Goal: Register for event/course

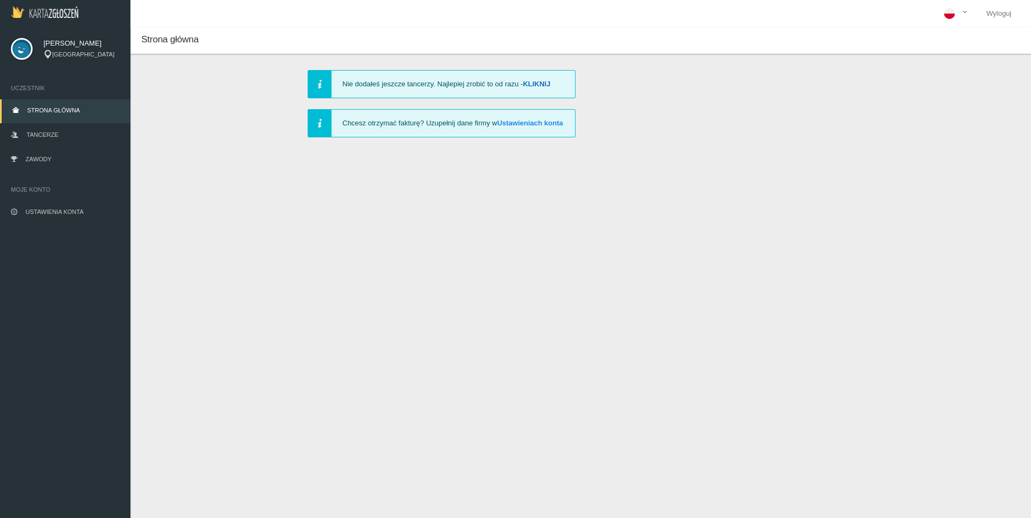
click at [533, 82] on link "Kliknij" at bounding box center [537, 84] width 28 height 8
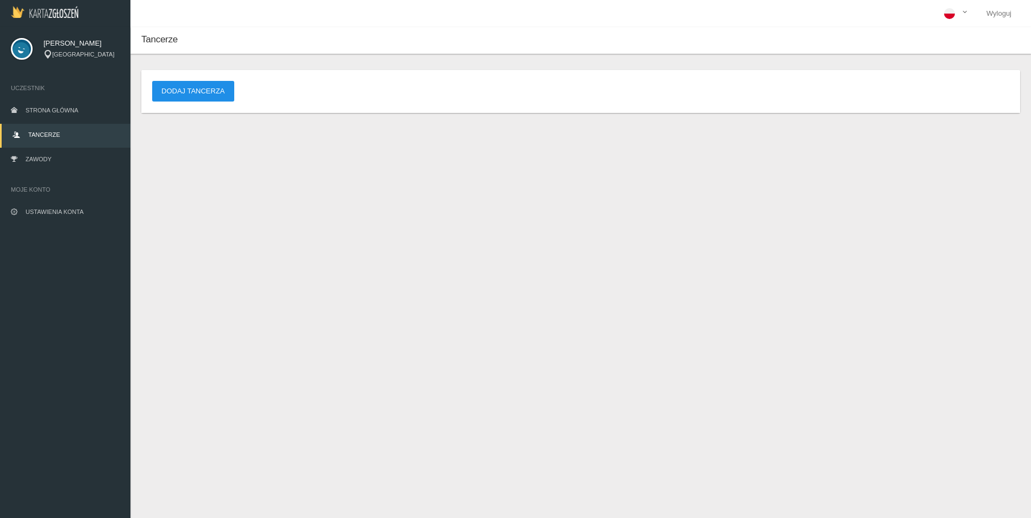
click at [214, 93] on button "Dodaj tancerza" at bounding box center [193, 91] width 82 height 21
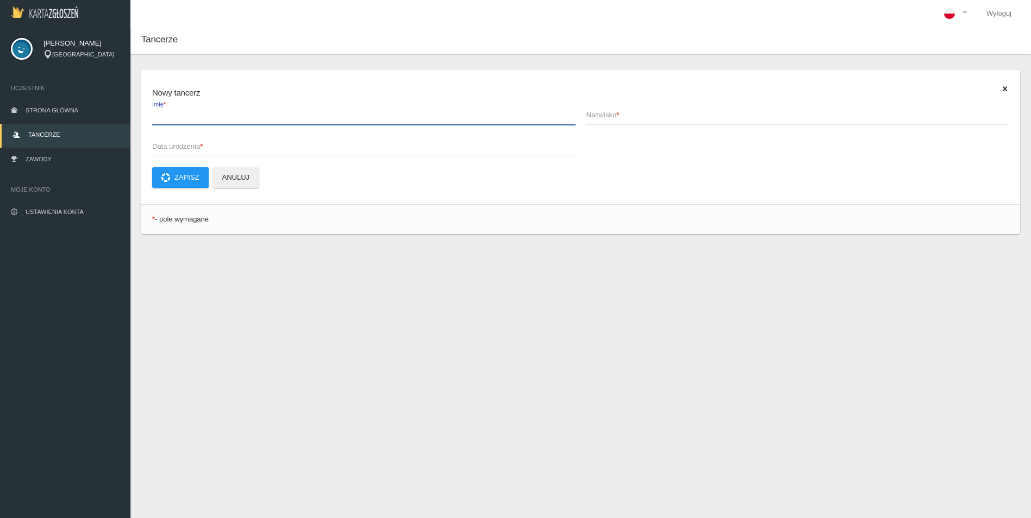
click at [186, 122] on input "Imię *" at bounding box center [363, 114] width 423 height 21
type input "Iwo"
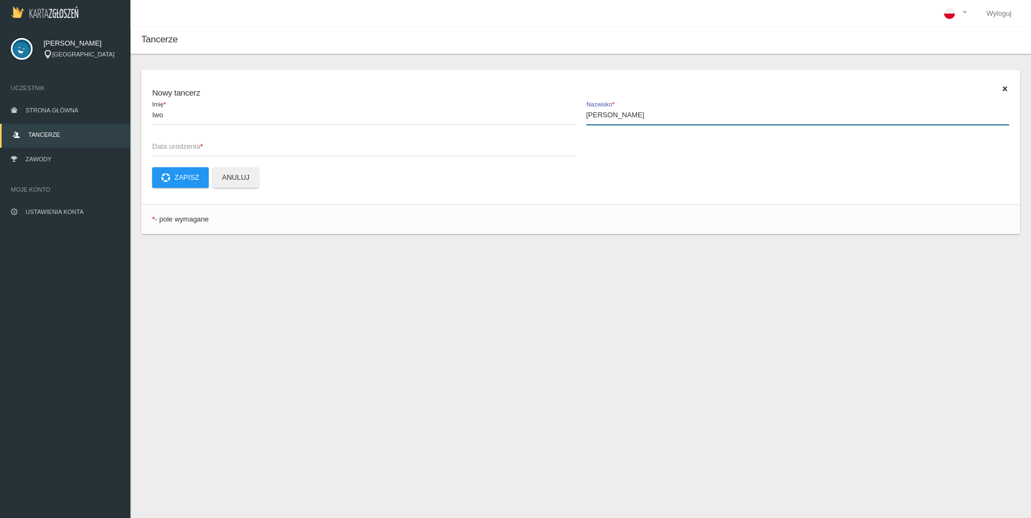
type input "[PERSON_NAME]"
type input "[DATE]"
click at [184, 176] on button "Zapisz" at bounding box center [180, 177] width 57 height 21
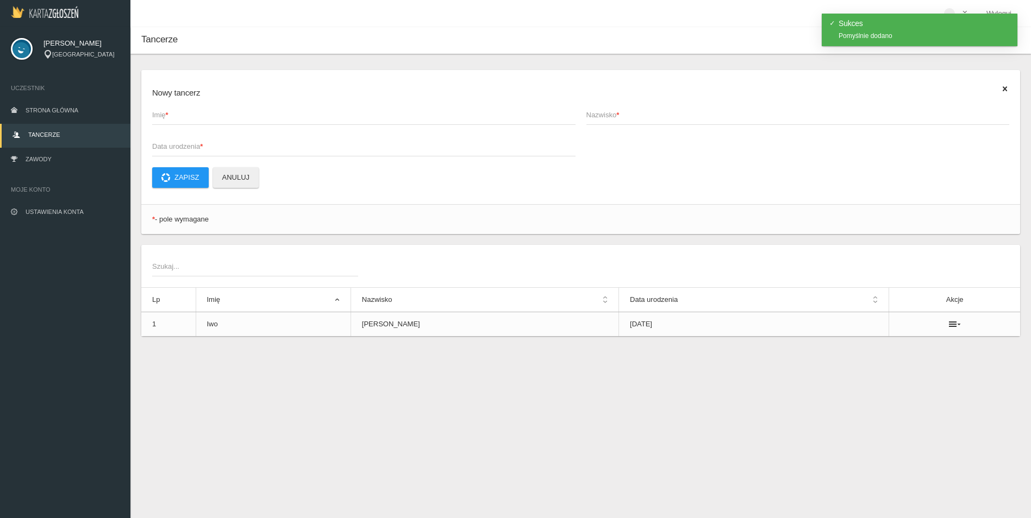
drag, startPoint x: 691, startPoint y: 463, endPoint x: 641, endPoint y: 449, distance: 51.6
click at [690, 463] on div "Tancerze Nowy tancerz Imię * Nazwisko * Data urodzenia * Zapisz Anuluj * - pole…" at bounding box center [580, 286] width 900 height 518
click at [49, 107] on span "Strona główna" at bounding box center [52, 110] width 53 height 7
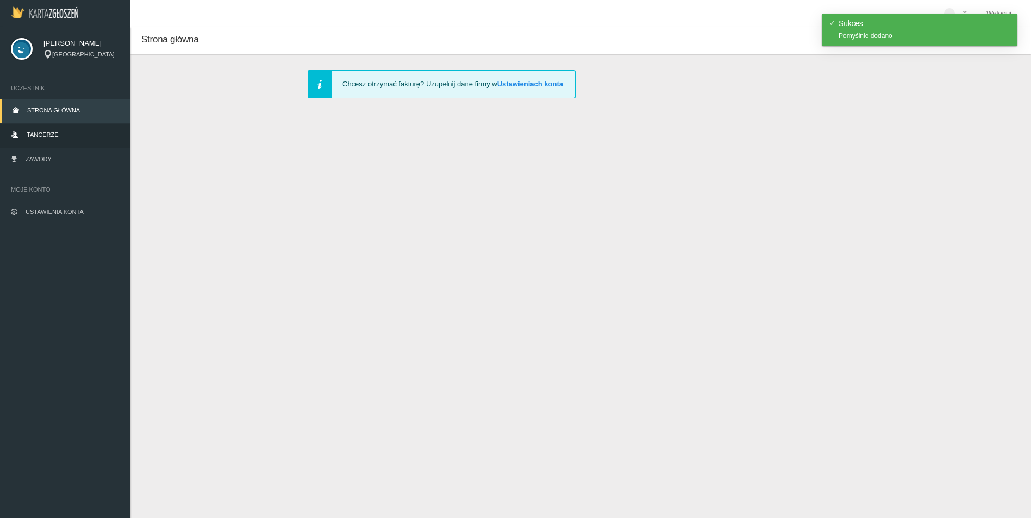
click at [46, 134] on span "Tancerze" at bounding box center [43, 134] width 32 height 7
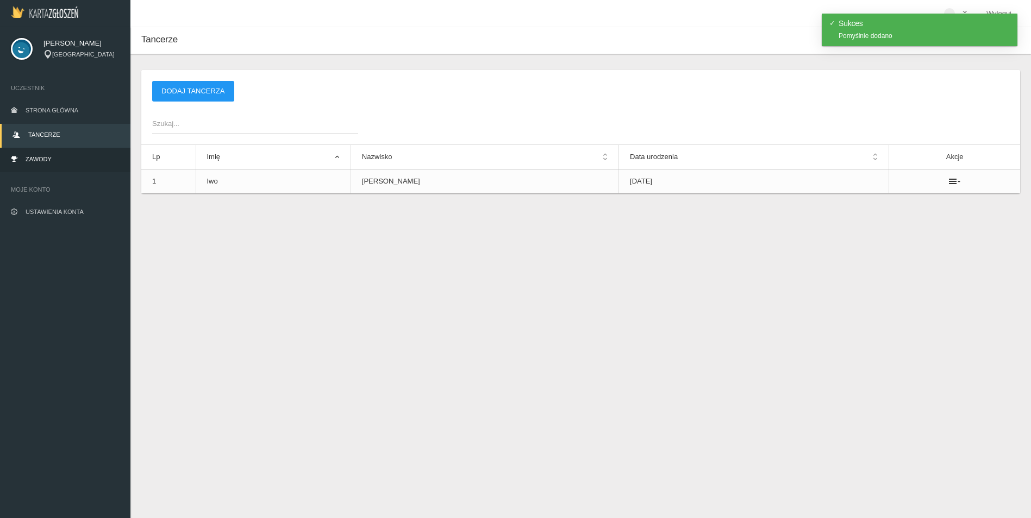
click at [57, 164] on link "Zawody" at bounding box center [65, 160] width 130 height 24
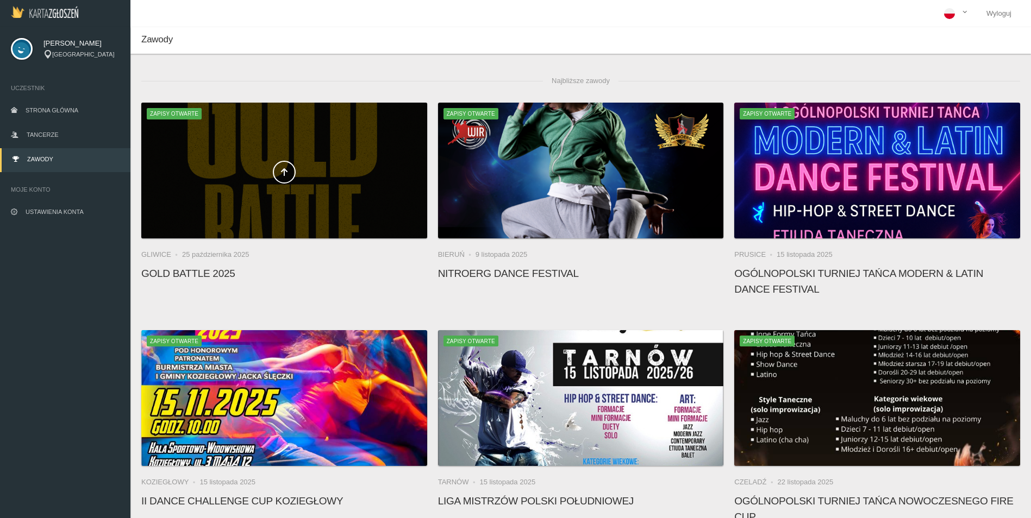
click at [267, 172] on span at bounding box center [284, 172] width 286 height 23
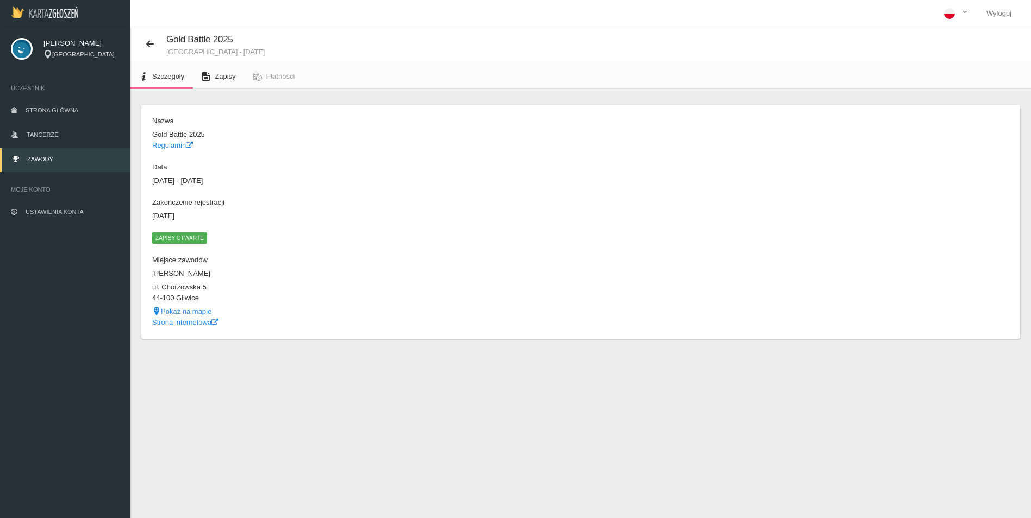
click at [222, 75] on span "Zapisy" at bounding box center [225, 76] width 21 height 8
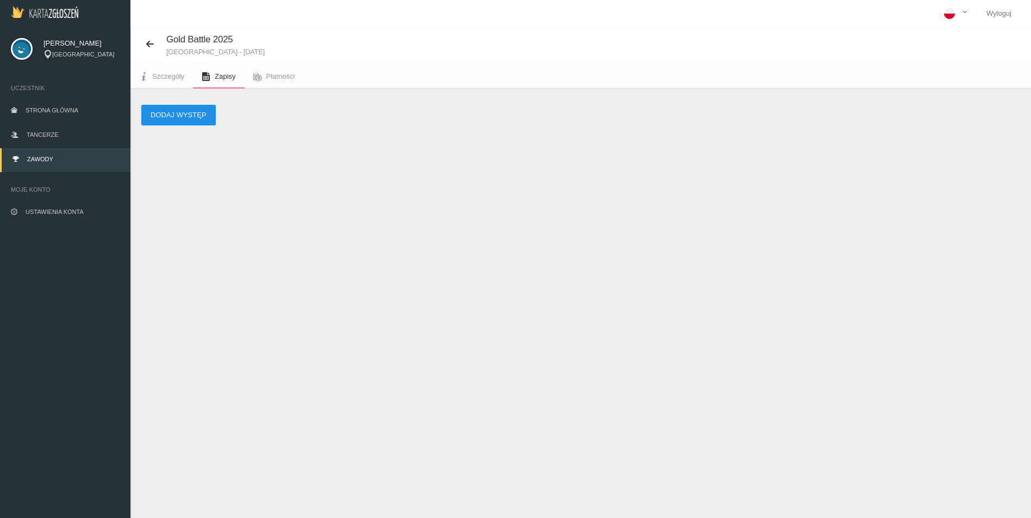
click at [177, 122] on button "Dodaj występ" at bounding box center [178, 115] width 74 height 21
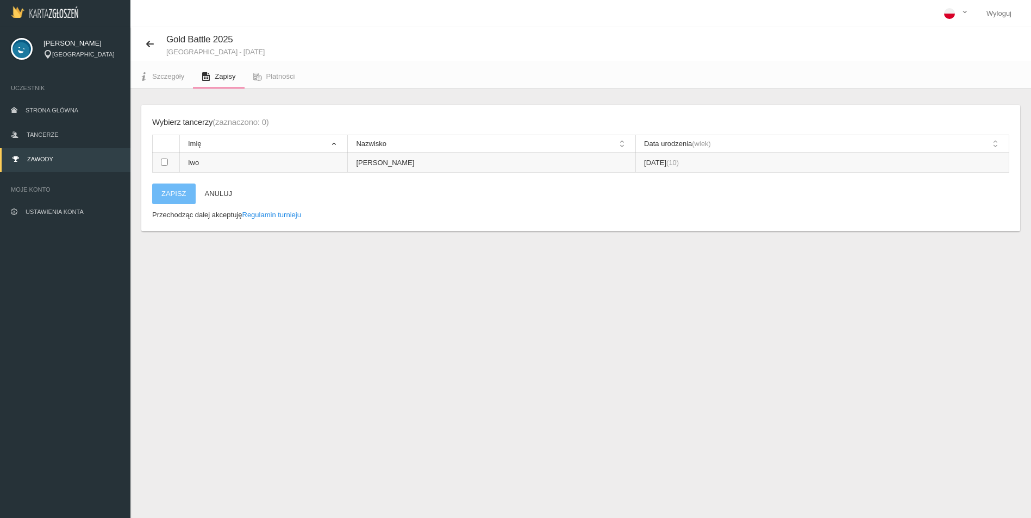
click at [164, 161] on input "checkbox" at bounding box center [164, 162] width 7 height 7
checkbox input "true"
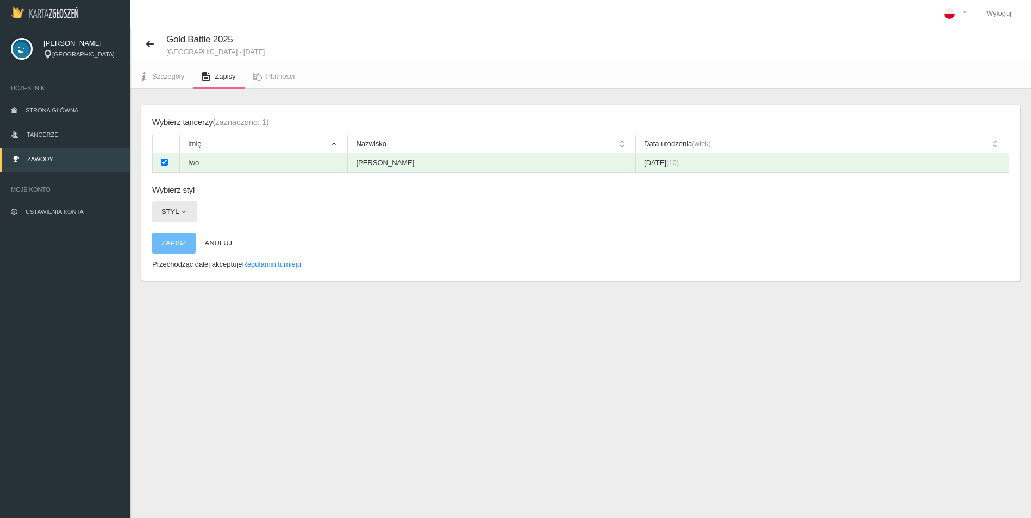
click at [176, 212] on button "Styl" at bounding box center [174, 212] width 45 height 21
click at [174, 277] on link "Hip-hop" at bounding box center [201, 278] width 98 height 20
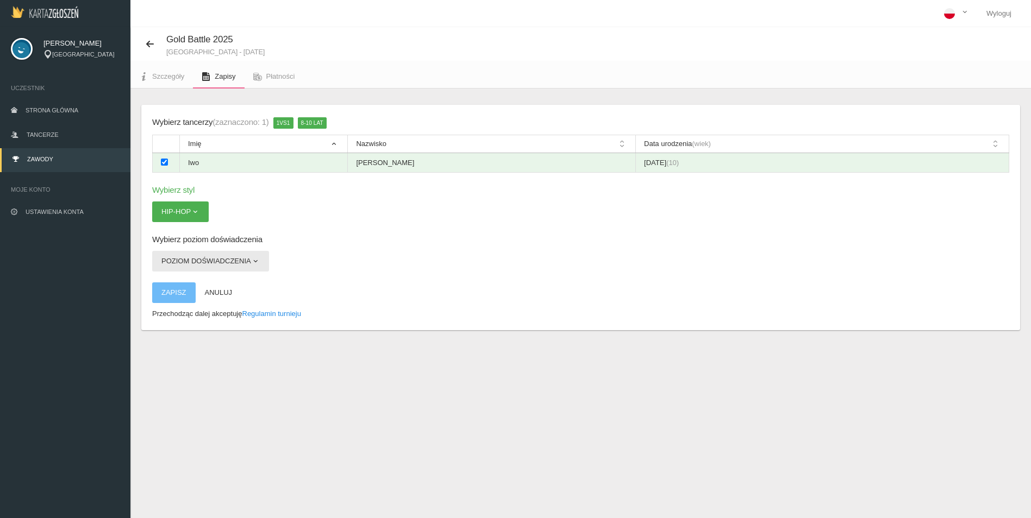
click at [222, 266] on button "Poziom doświadczenia" at bounding box center [210, 261] width 117 height 21
click at [171, 309] on link "Open" at bounding box center [201, 307] width 98 height 20
click at [162, 293] on button "Zapisz" at bounding box center [173, 293] width 43 height 21
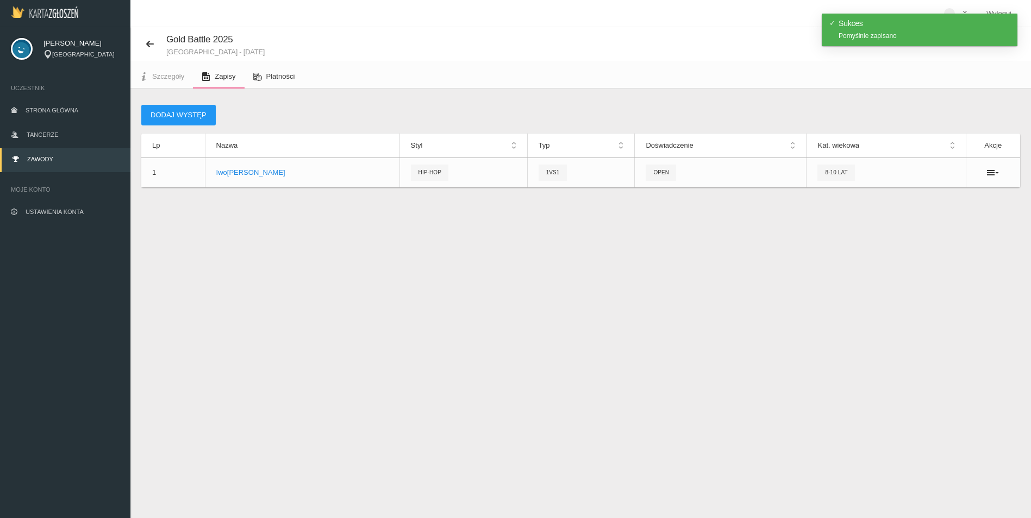
click at [271, 73] on span "Płatności" at bounding box center [280, 76] width 29 height 8
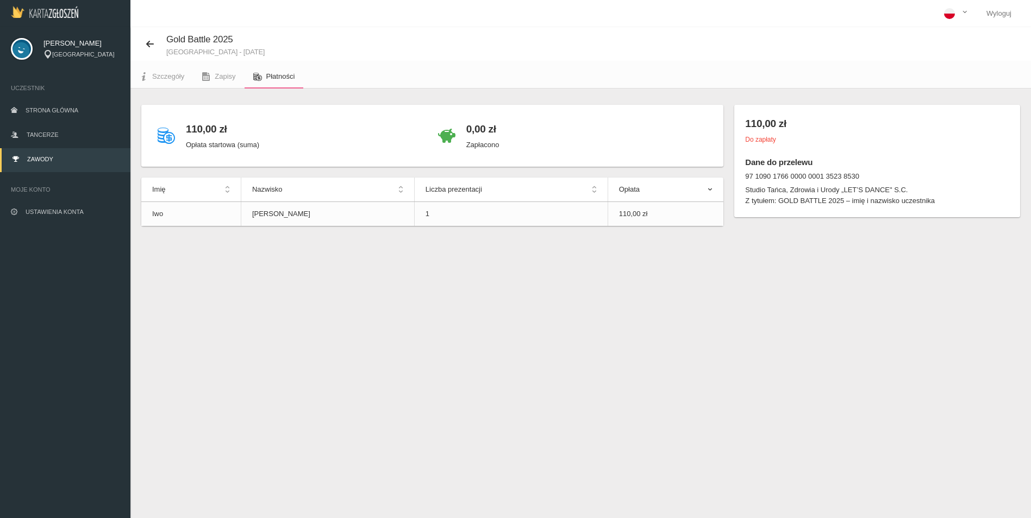
scroll to position [27, 0]
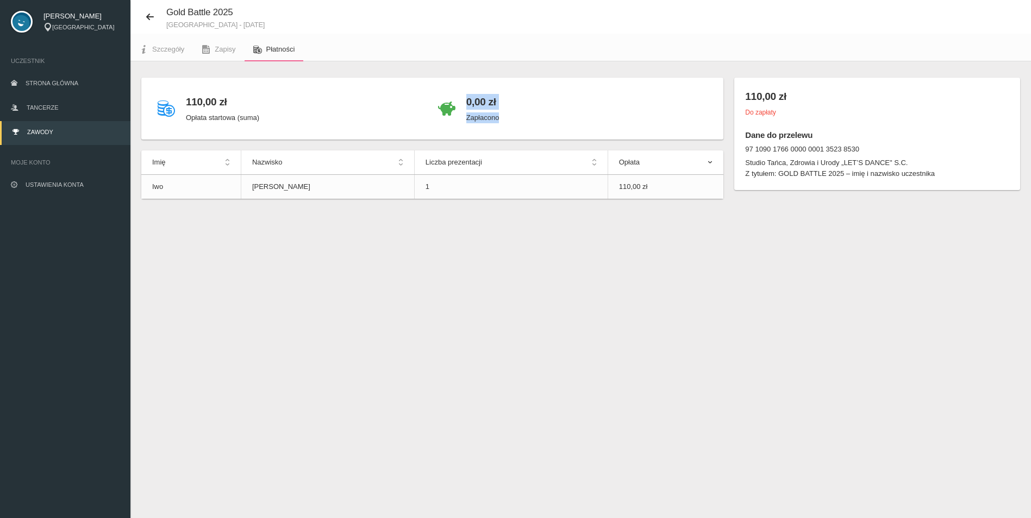
drag, startPoint x: 380, startPoint y: 143, endPoint x: 618, endPoint y: 222, distance: 250.2
click at [618, 222] on div "110,00 zł Opłata startowa (suma) 0,00 zł Zapłacono Imię Nazwisko Liczba prezent…" at bounding box center [580, 151] width 900 height 181
drag, startPoint x: 266, startPoint y: 452, endPoint x: 248, endPoint y: 507, distance: 58.2
drag, startPoint x: 163, startPoint y: 92, endPoint x: 618, endPoint y: 174, distance: 462.6
drag, startPoint x: 618, startPoint y: 174, endPoint x: 491, endPoint y: 129, distance: 135.4
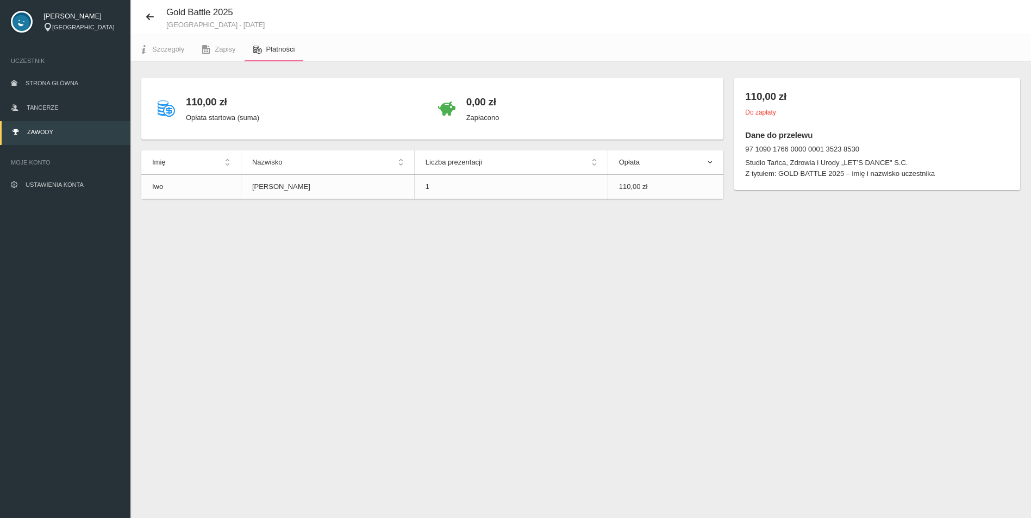
click at [491, 129] on div "0,00 zł Zapłacono" at bounding box center [572, 109] width 280 height 40
drag, startPoint x: 167, startPoint y: 121, endPoint x: 560, endPoint y: 223, distance: 406.0
click at [560, 223] on div "110,00 zł Opłata startowa (suma) 0,00 zł Zapłacono Imię Nazwisko Liczba prezent…" at bounding box center [580, 151] width 900 height 181
click at [418, 308] on div "Gold Battle 2025 [GEOGRAPHIC_DATA] - [DATE] Szczegóły Zapisy Płatności 110,00 z…" at bounding box center [580, 259] width 900 height 518
click at [261, 258] on div "Gold Battle 2025 [GEOGRAPHIC_DATA] - [DATE] Szczegóły Zapisy Płatności 110,00 z…" at bounding box center [580, 259] width 900 height 518
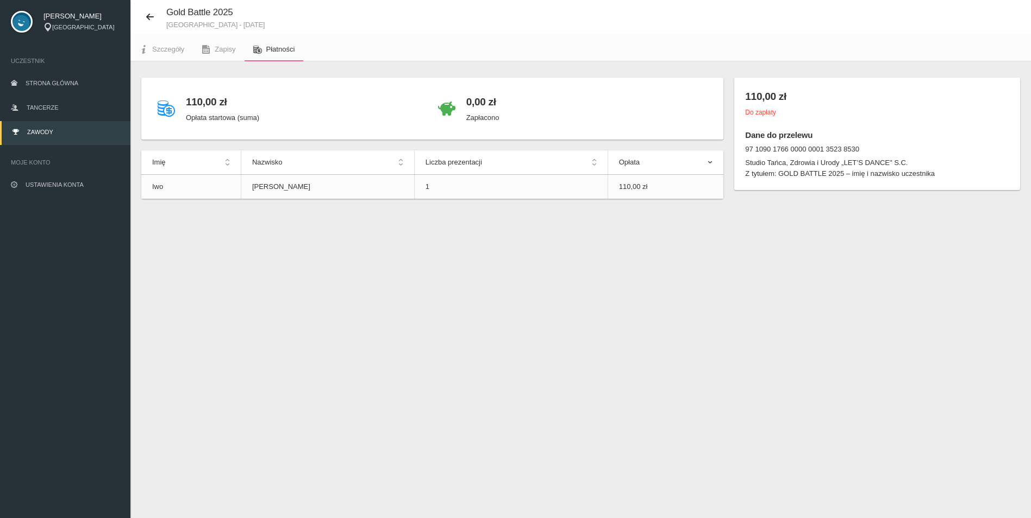
click at [253, 256] on div "Gold Battle 2025 [GEOGRAPHIC_DATA] - [DATE] Szczegóły Zapisy Płatności 110,00 z…" at bounding box center [580, 259] width 900 height 518
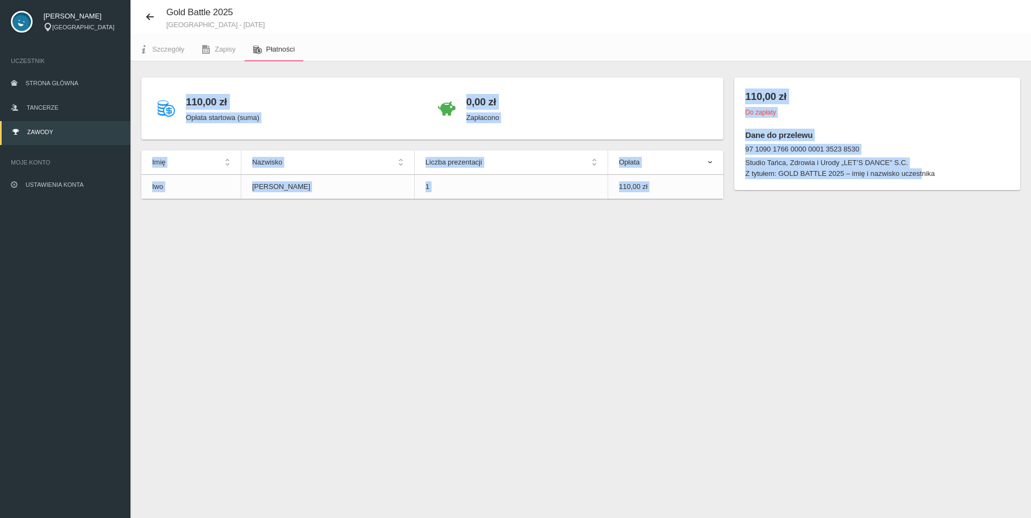
drag, startPoint x: 152, startPoint y: 121, endPoint x: 919, endPoint y: 211, distance: 773.0
click at [919, 211] on div "110,00 zł Opłata startowa (suma) 0,00 zł Zapłacono Imię Nazwisko Liczba prezent…" at bounding box center [580, 151] width 900 height 181
drag, startPoint x: 926, startPoint y: 171, endPoint x: 919, endPoint y: 164, distance: 9.2
click at [668, 182] on td "110,00 zł" at bounding box center [665, 187] width 116 height 24
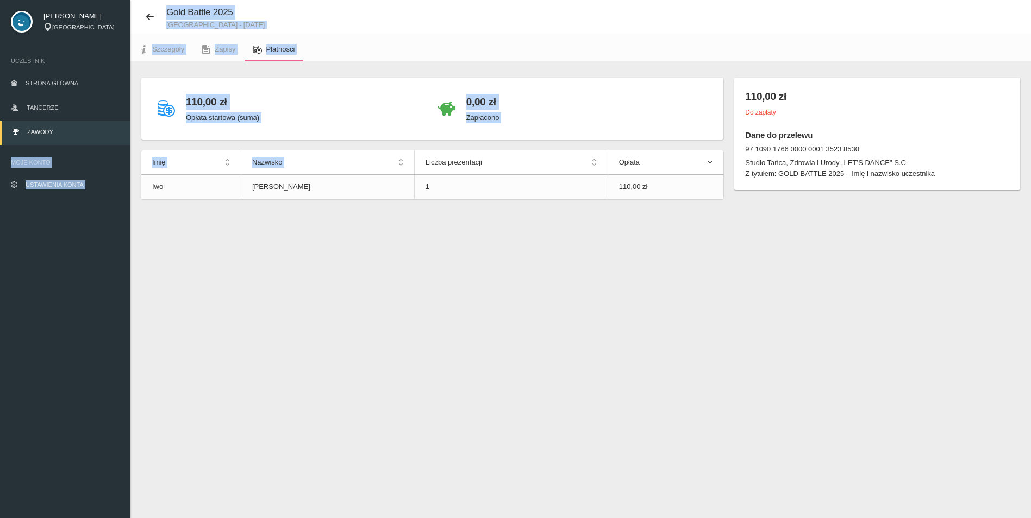
drag, startPoint x: 405, startPoint y: 168, endPoint x: 102, endPoint y: 128, distance: 305.3
click at [102, 128] on div "[PERSON_NAME] [GEOGRAPHIC_DATA] Uczestnik Strona główna Tancerze Zawody Moje ko…" at bounding box center [515, 259] width 1031 height 518
drag, startPoint x: 153, startPoint y: 91, endPoint x: 105, endPoint y: 147, distance: 73.6
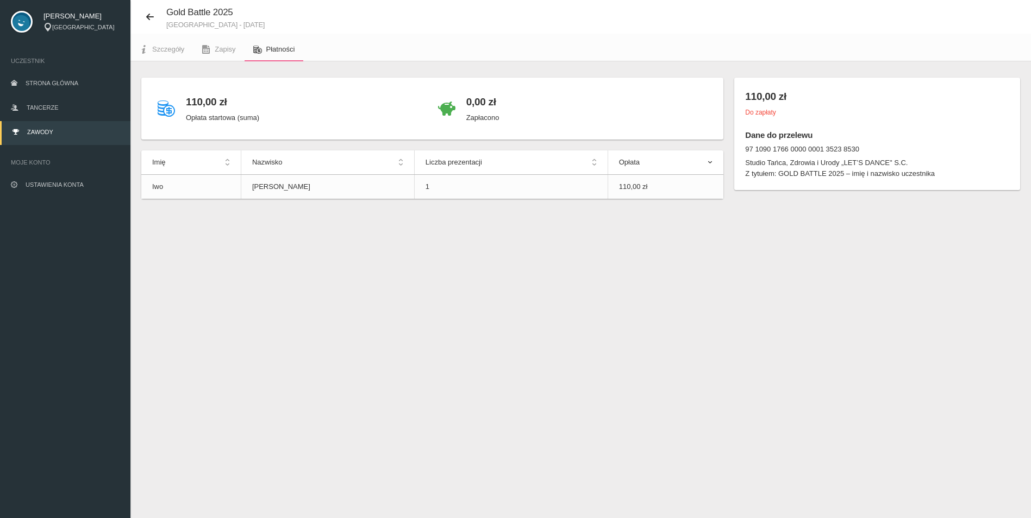
drag, startPoint x: 339, startPoint y: 196, endPoint x: 345, endPoint y: 200, distance: 7.4
click at [345, 200] on div "110,00 zł Opłata startowa (suma) 0,00 zł Zapłacono Imię Nazwisko Liczba prezent…" at bounding box center [432, 144] width 593 height 132
click at [271, 9] on div "Gold Battle 2025 [GEOGRAPHIC_DATA] - [DATE]" at bounding box center [580, 17] width 900 height 34
click at [229, 43] on link "Zapisy" at bounding box center [218, 49] width 51 height 24
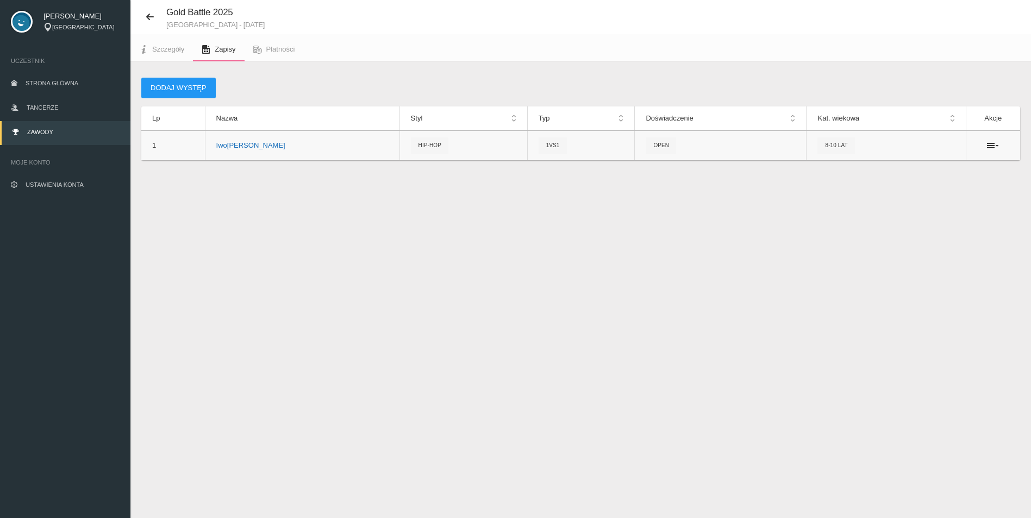
click at [234, 144] on p "[PERSON_NAME]" at bounding box center [302, 145] width 172 height 11
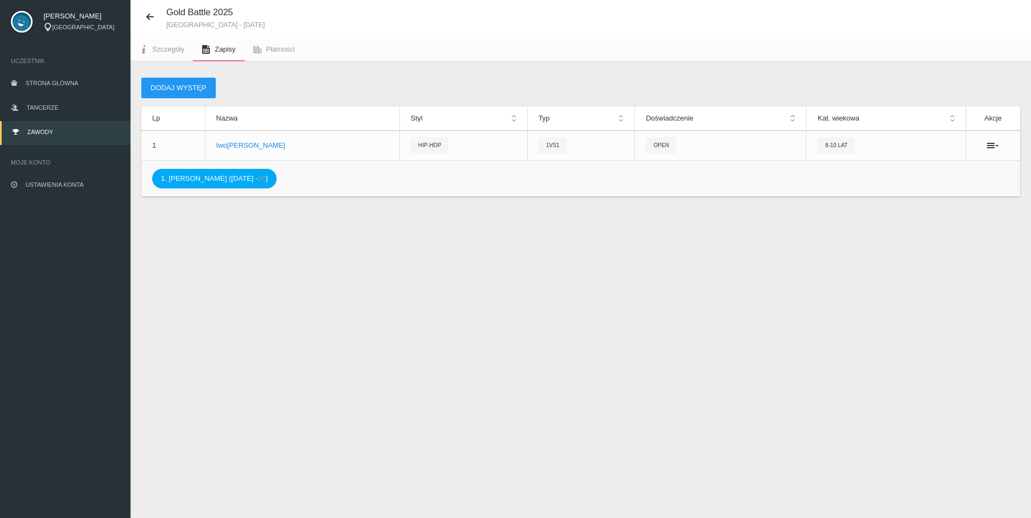
click at [258, 178] on span "10" at bounding box center [262, 178] width 8 height 8
click at [272, 52] on span "Płatności" at bounding box center [280, 49] width 29 height 8
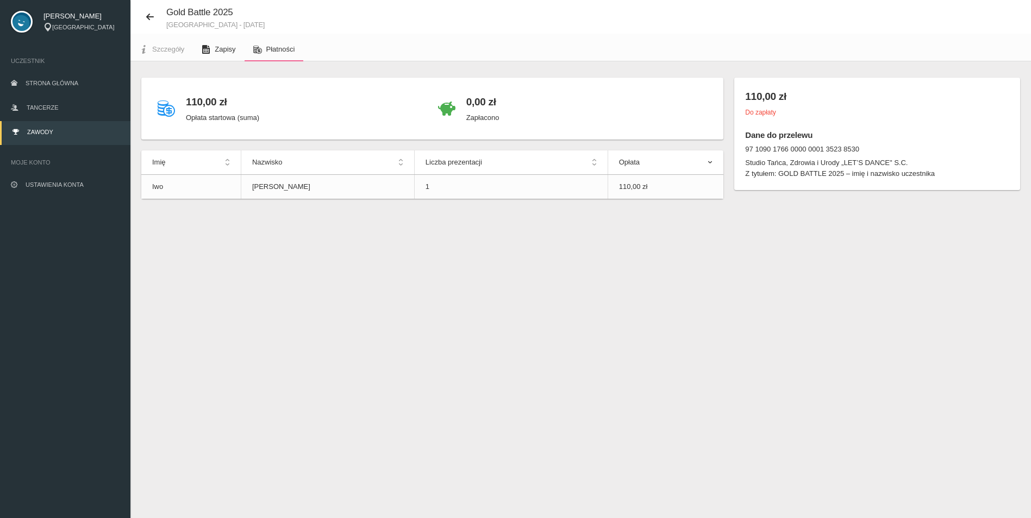
click at [228, 58] on link "Zapisy" at bounding box center [218, 49] width 51 height 24
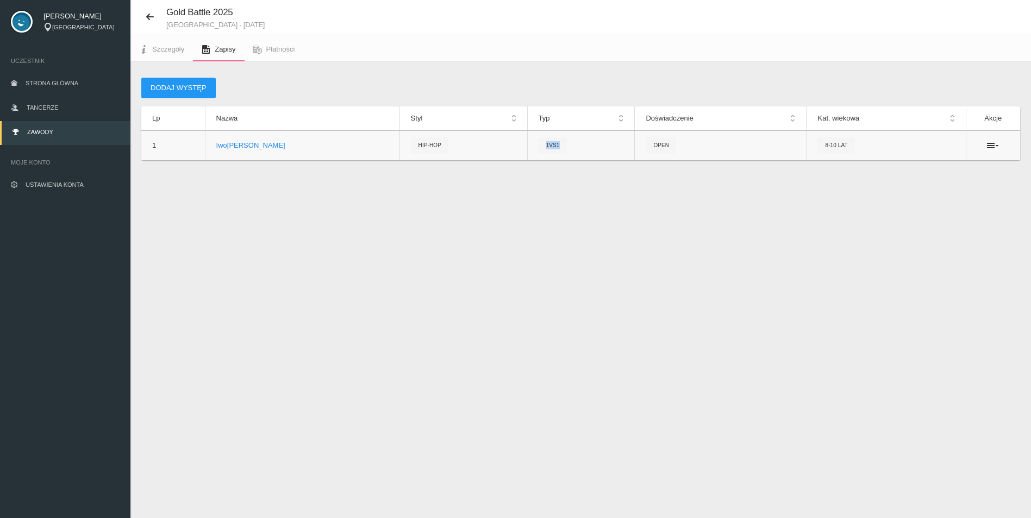
drag, startPoint x: 508, startPoint y: 146, endPoint x: 492, endPoint y: 147, distance: 16.3
click at [538, 147] on span "1vs1" at bounding box center [552, 145] width 28 height 16
click at [257, 51] on icon at bounding box center [257, 49] width 9 height 9
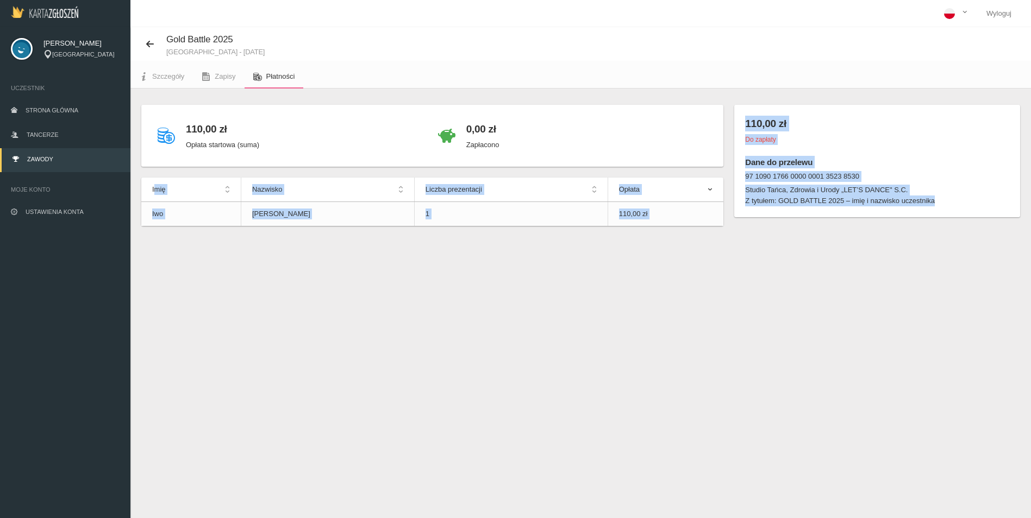
drag, startPoint x: 148, startPoint y: 188, endPoint x: 936, endPoint y: 273, distance: 792.4
click at [936, 273] on div "Gold Battle 2025 [GEOGRAPHIC_DATA] - [DATE] Szczegóły Zapisy Płatności 110,00 z…" at bounding box center [580, 286] width 900 height 518
drag, startPoint x: 537, startPoint y: 371, endPoint x: 536, endPoint y: 344, distance: 26.6
click at [536, 369] on div "Gold Battle 2025 [GEOGRAPHIC_DATA] - [DATE] Szczegóły Zapisy Płatności 110,00 z…" at bounding box center [580, 286] width 900 height 518
click at [454, 331] on div "Gold Battle 2025 [GEOGRAPHIC_DATA] - [DATE] Szczegóły Zapisy Płatności 110,00 z…" at bounding box center [580, 286] width 900 height 518
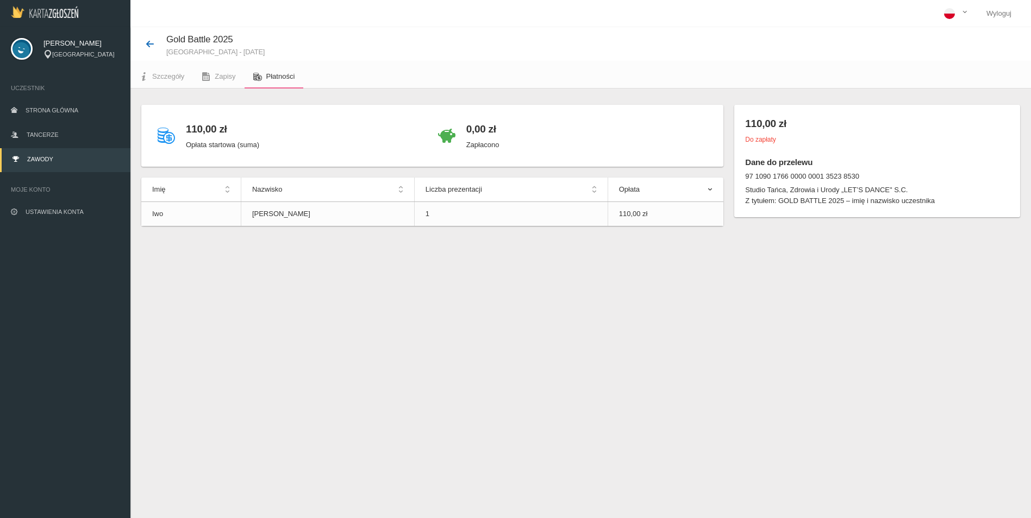
click at [166, 40] on button at bounding box center [153, 44] width 25 height 14
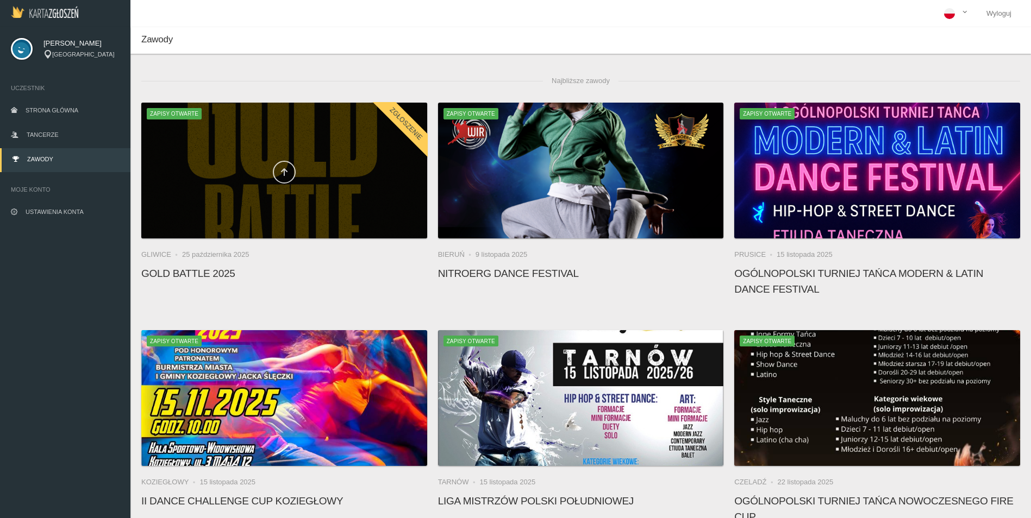
click at [277, 176] on link at bounding box center [284, 172] width 23 height 23
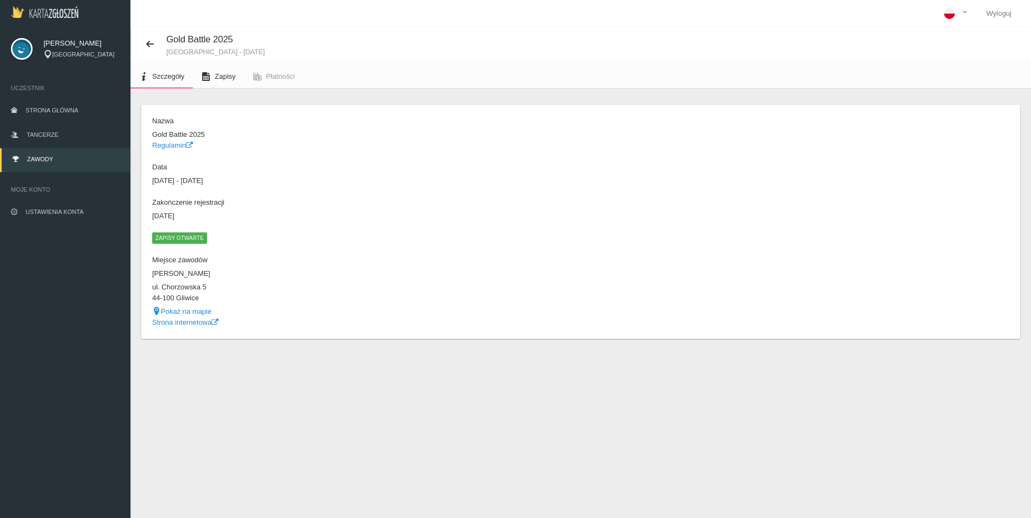
click at [215, 80] on span "Zapisy" at bounding box center [225, 76] width 21 height 8
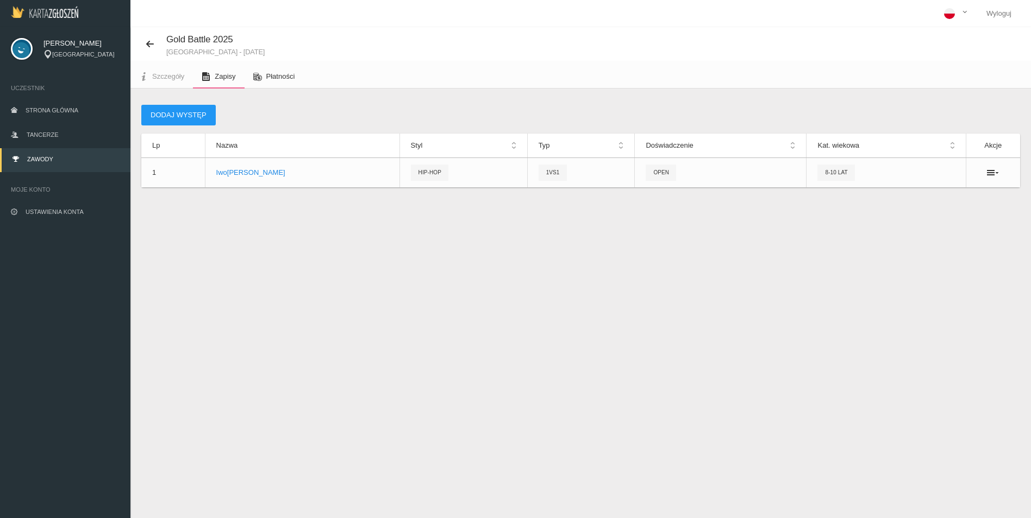
click at [267, 67] on link "Płatności" at bounding box center [274, 77] width 59 height 24
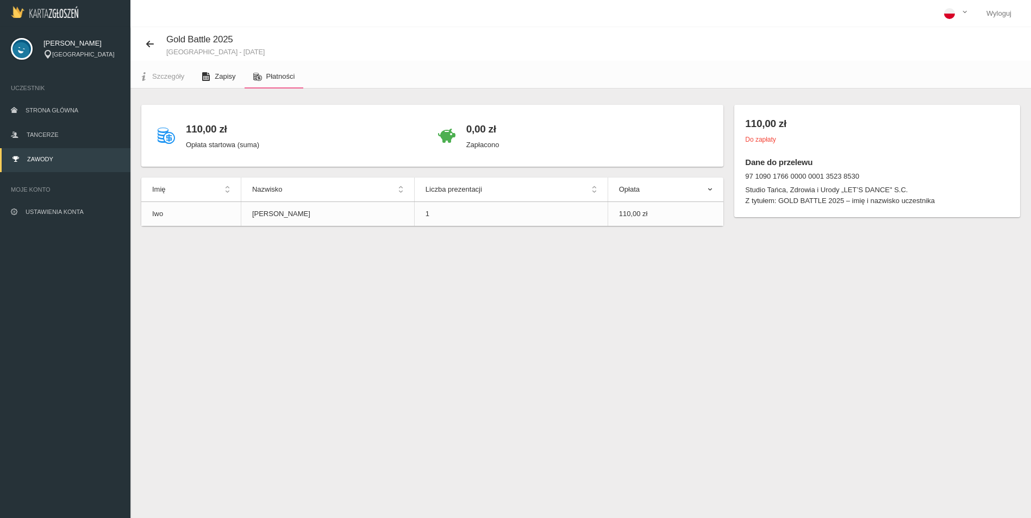
drag, startPoint x: 223, startPoint y: 77, endPoint x: 246, endPoint y: 76, distance: 22.9
click at [223, 77] on span "Zapisy" at bounding box center [225, 76] width 21 height 8
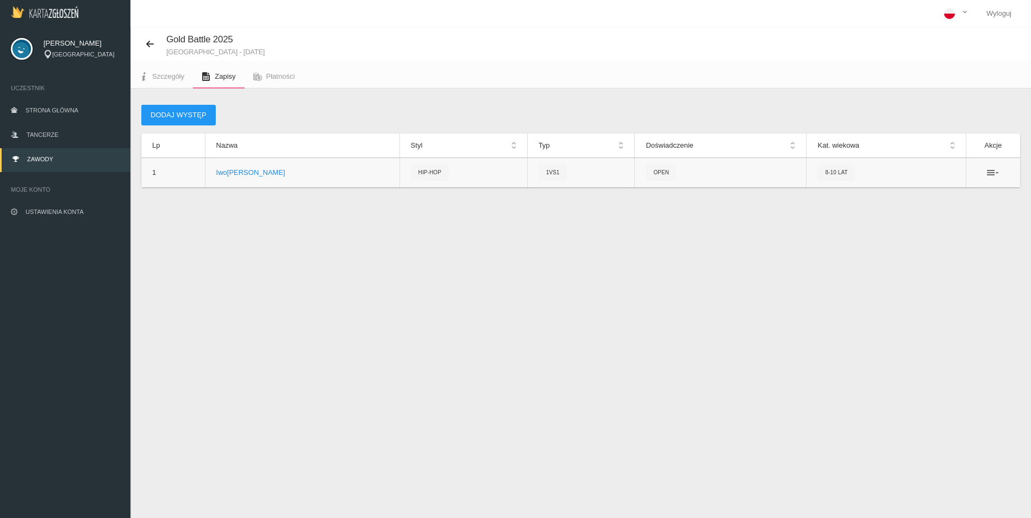
click at [993, 173] on icon at bounding box center [993, 172] width 12 height 9
click at [912, 212] on link "Usuń" at bounding box center [938, 213] width 109 height 20
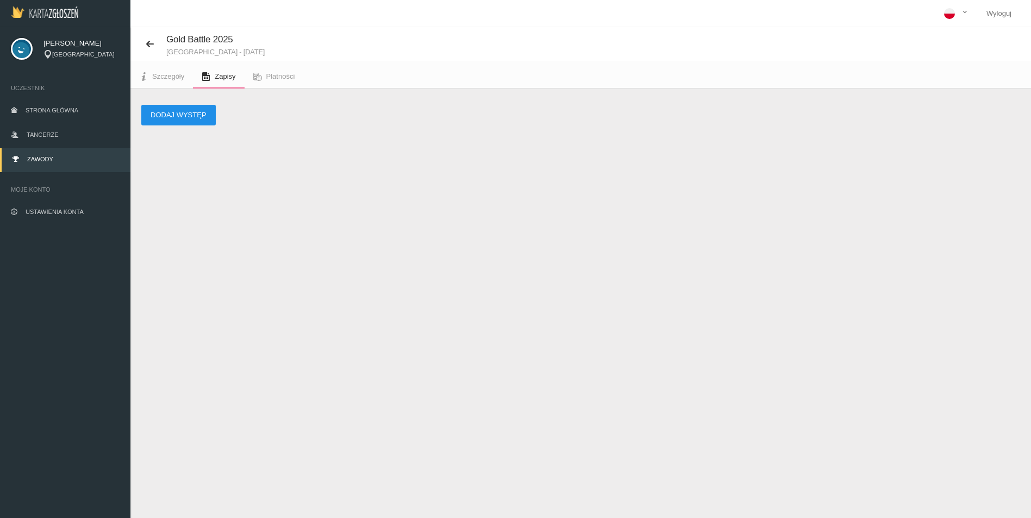
click at [167, 112] on button "Dodaj występ" at bounding box center [178, 115] width 74 height 21
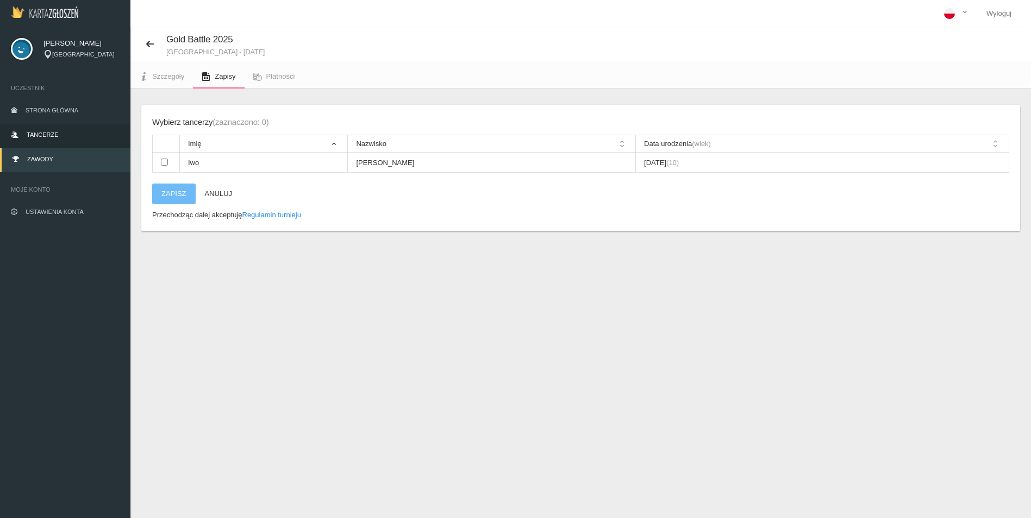
click at [60, 140] on link "Tancerze" at bounding box center [65, 136] width 130 height 24
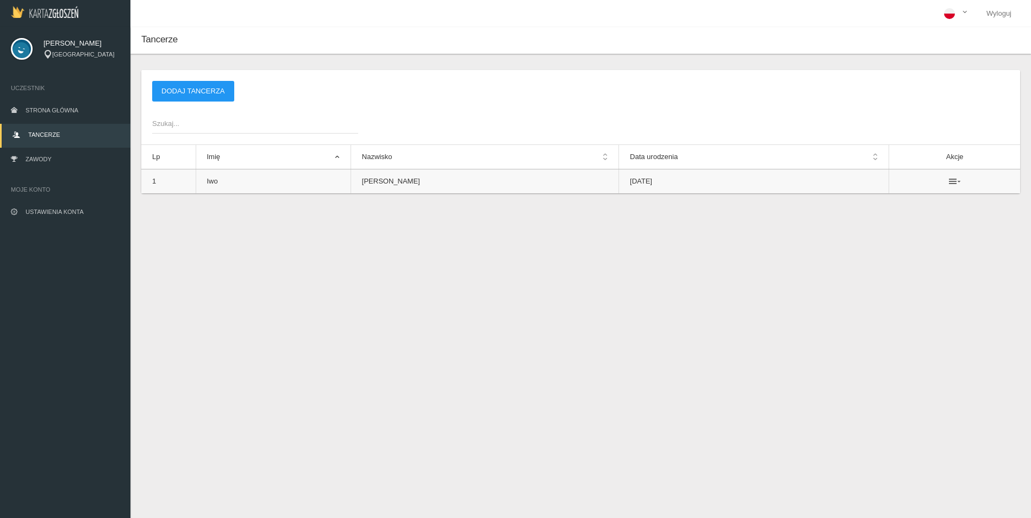
click at [949, 181] on icon at bounding box center [955, 181] width 12 height 9
click at [877, 200] on link "Usuń" at bounding box center [895, 201] width 109 height 20
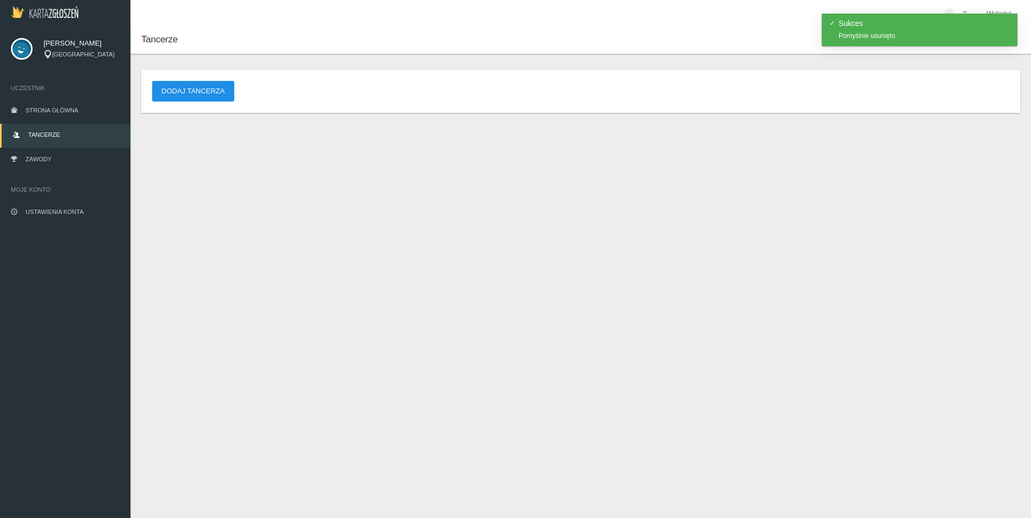
drag, startPoint x: 217, startPoint y: 84, endPoint x: 221, endPoint y: 95, distance: 11.2
click at [217, 85] on button "Dodaj tancerza" at bounding box center [193, 91] width 82 height 21
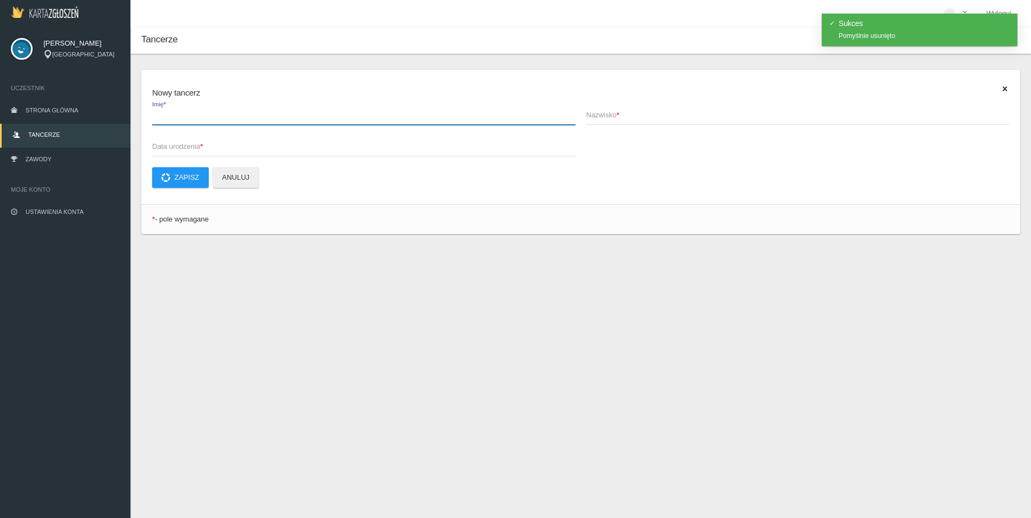
click at [200, 108] on label "Imię *" at bounding box center [363, 114] width 423 height 21
click at [200, 108] on input "Imię *" at bounding box center [363, 114] width 423 height 21
click at [234, 122] on input "Imię *" at bounding box center [363, 114] width 423 height 21
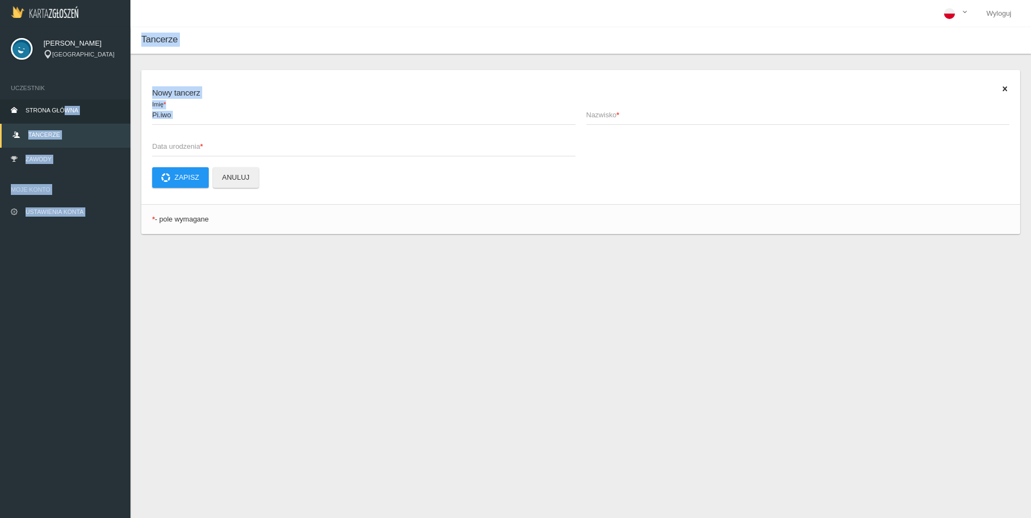
drag, startPoint x: 160, startPoint y: 124, endPoint x: 34, endPoint y: 112, distance: 126.1
click at [34, 112] on div "[PERSON_NAME] Krynica-Zdrój Uczestnik Strona główna Tancerze Zawody Moje konto …" at bounding box center [515, 286] width 1031 height 518
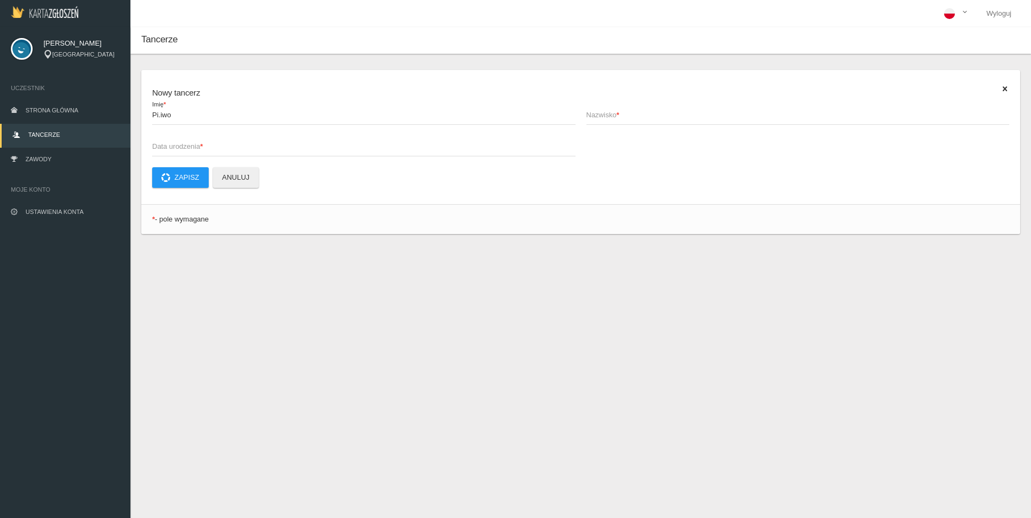
click at [284, 135] on app-labeled-field "Pi.iwo Imię *" at bounding box center [364, 120] width 434 height 32
click at [254, 133] on app-labeled-field "Pi.iwo Imię *" at bounding box center [364, 120] width 434 height 32
click at [234, 127] on app-labeled-field "Pi.iwo Imię *" at bounding box center [364, 120] width 434 height 32
click at [228, 123] on input "Pi.iwo" at bounding box center [363, 114] width 423 height 21
type input "P"
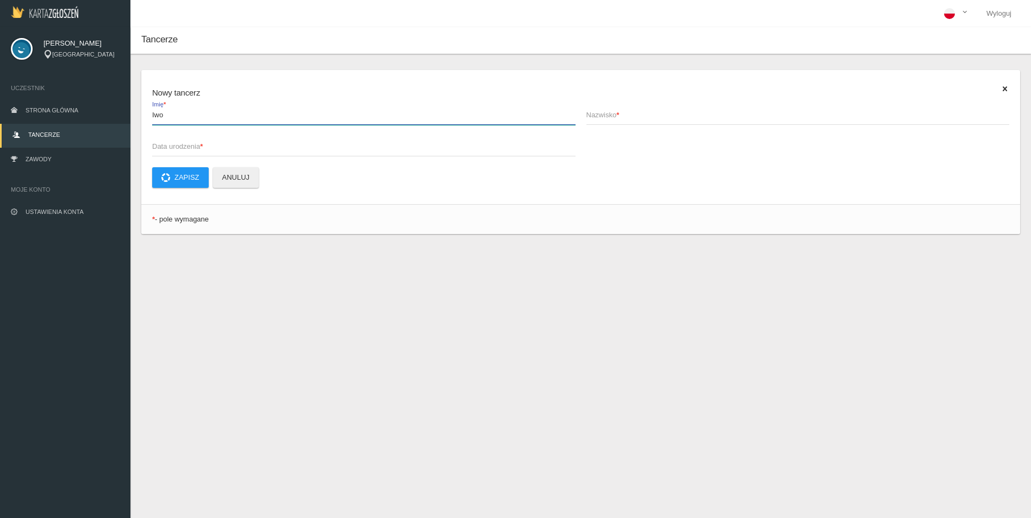
type input "Iwo"
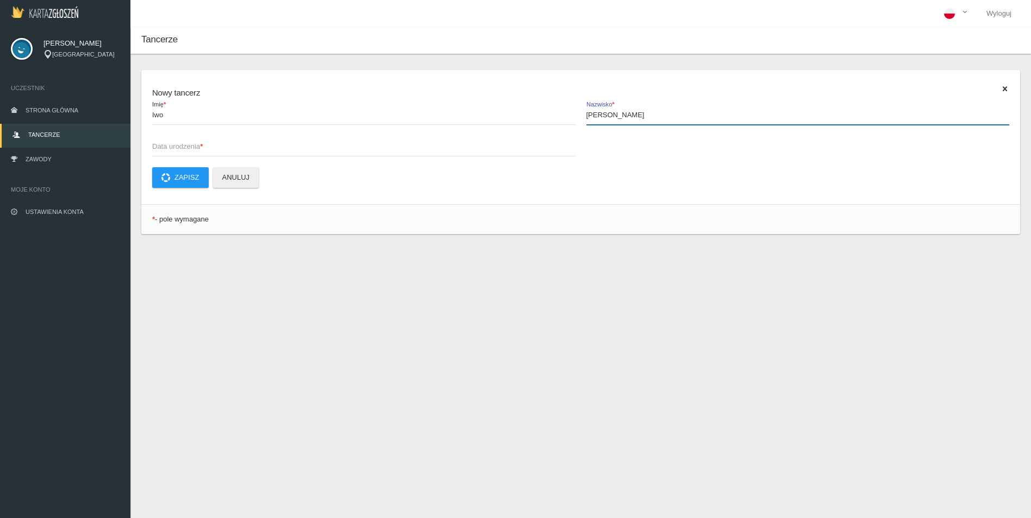
type input "[PERSON_NAME]"
type input "[DATE]"
click at [191, 178] on button "Zapisz" at bounding box center [180, 177] width 57 height 21
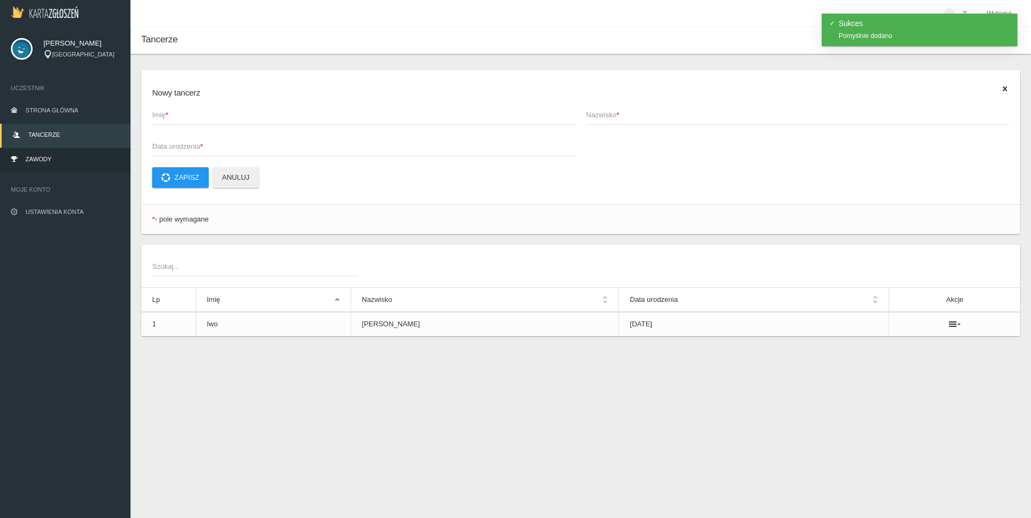
click at [67, 157] on link "Zawody" at bounding box center [65, 160] width 130 height 24
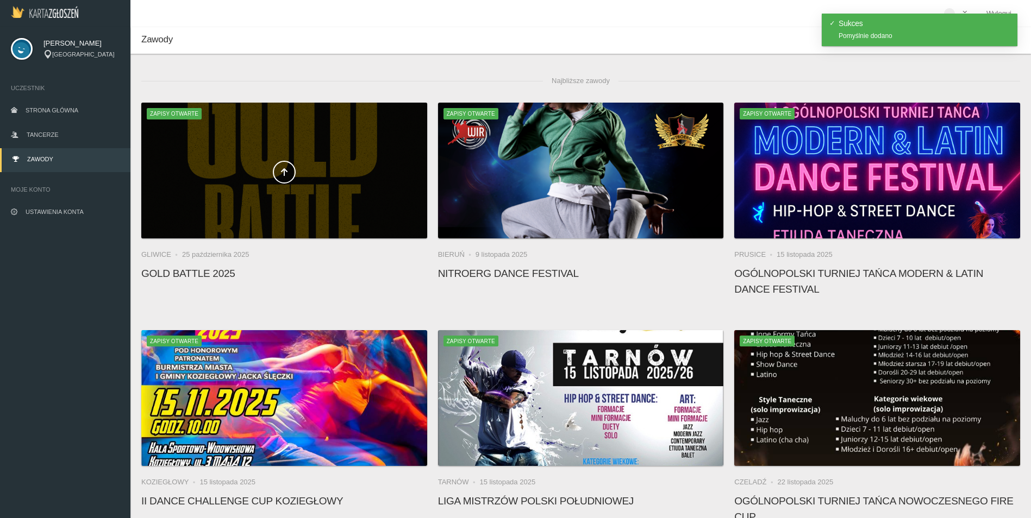
click at [248, 193] on div at bounding box center [284, 171] width 286 height 136
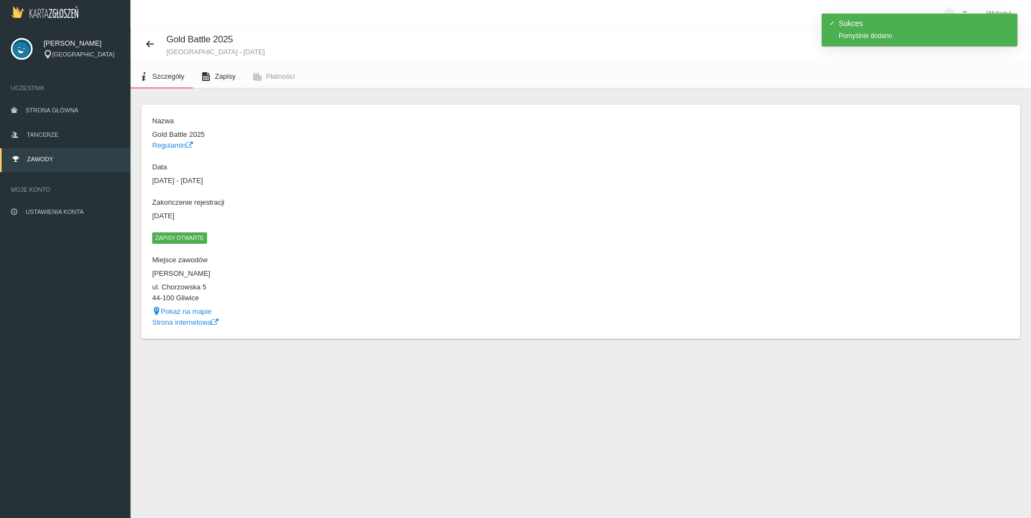
click at [227, 77] on span "Zapisy" at bounding box center [225, 76] width 21 height 8
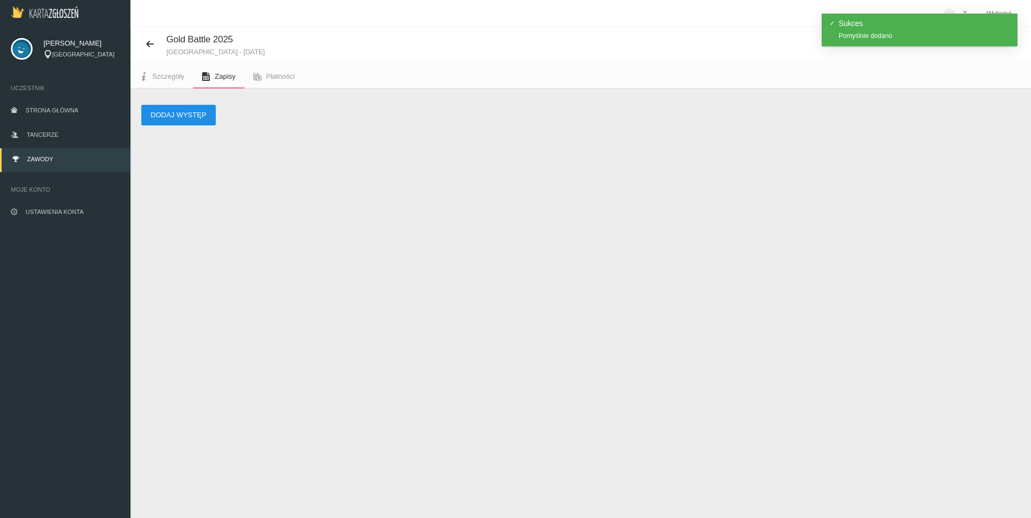
click at [191, 120] on button "Dodaj występ" at bounding box center [178, 115] width 74 height 21
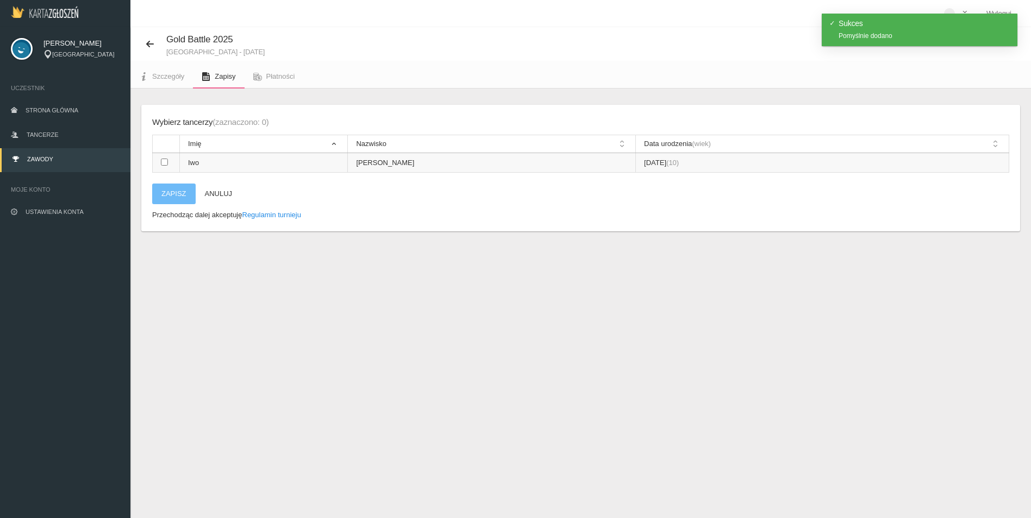
click at [168, 154] on td at bounding box center [166, 163] width 27 height 20
checkbox input "true"
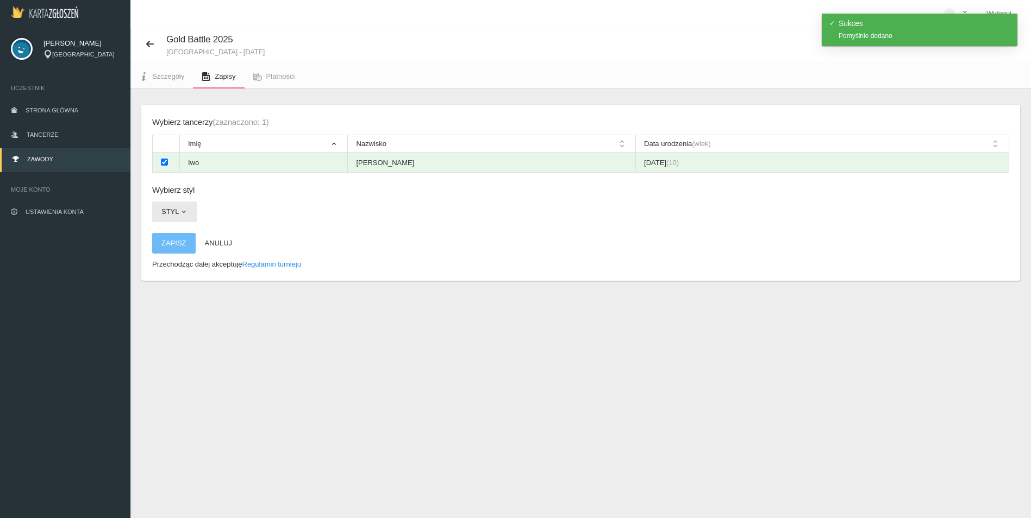
click at [171, 216] on button "Styl" at bounding box center [174, 212] width 45 height 21
click at [168, 271] on link "Hip-hop" at bounding box center [201, 278] width 98 height 20
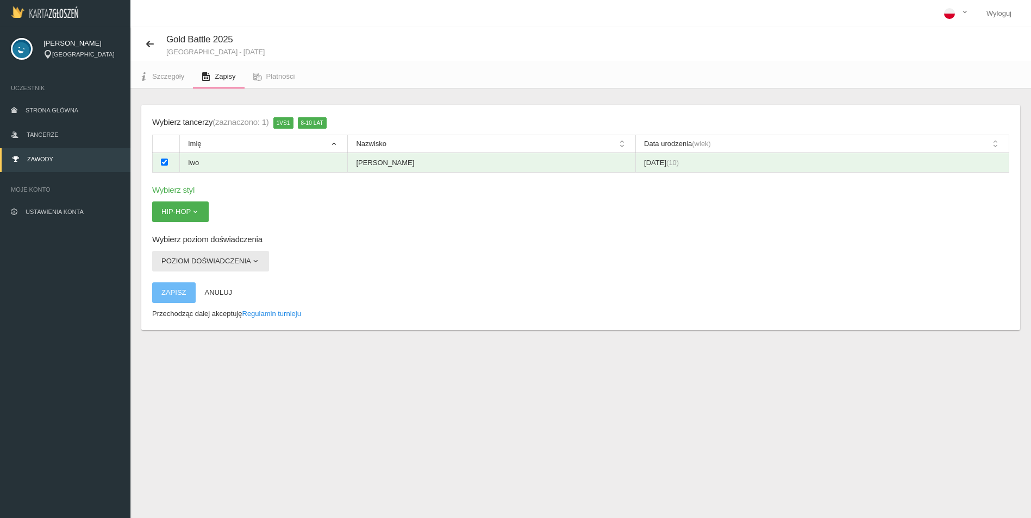
click at [193, 259] on button "Poziom doświadczenia" at bounding box center [210, 261] width 117 height 21
click at [171, 309] on link "Open" at bounding box center [201, 307] width 98 height 20
click at [179, 297] on button "Zapisz" at bounding box center [173, 293] width 43 height 21
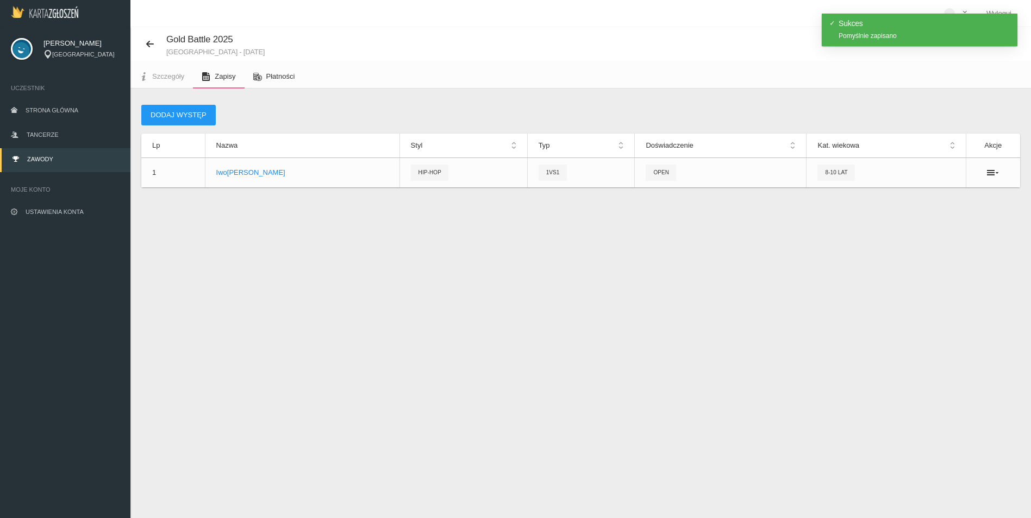
click at [268, 79] on span "Płatności" at bounding box center [280, 76] width 29 height 8
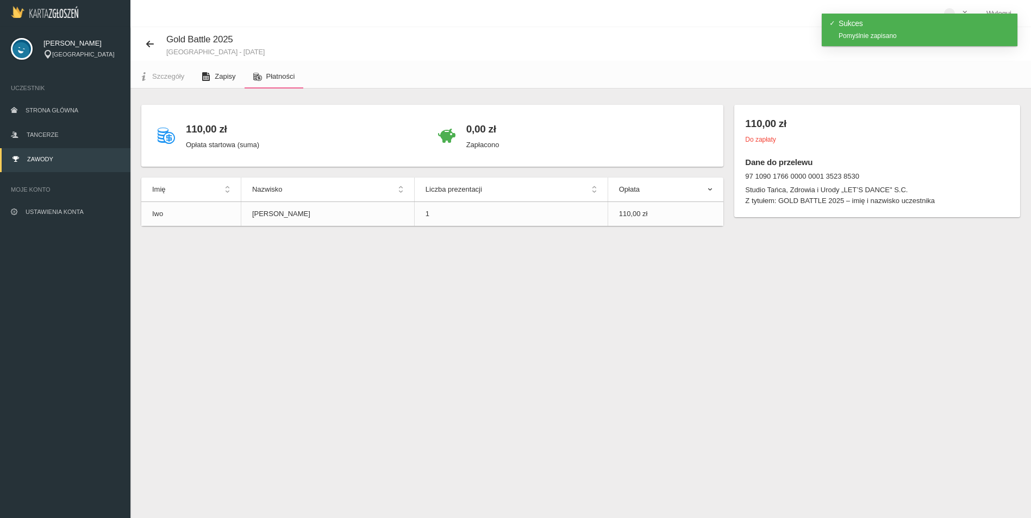
click at [219, 78] on span "Zapisy" at bounding box center [225, 76] width 21 height 8
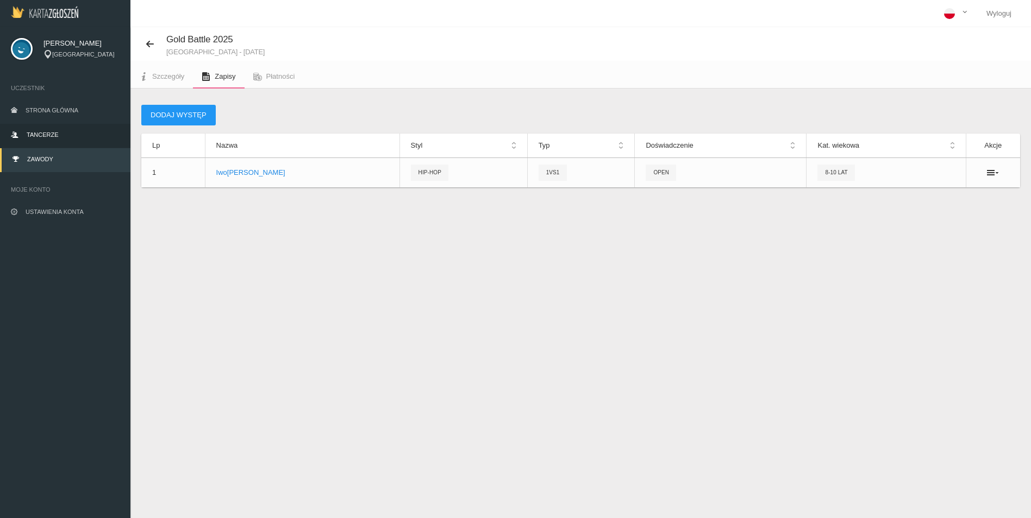
click at [47, 134] on span "Tancerze" at bounding box center [43, 134] width 32 height 7
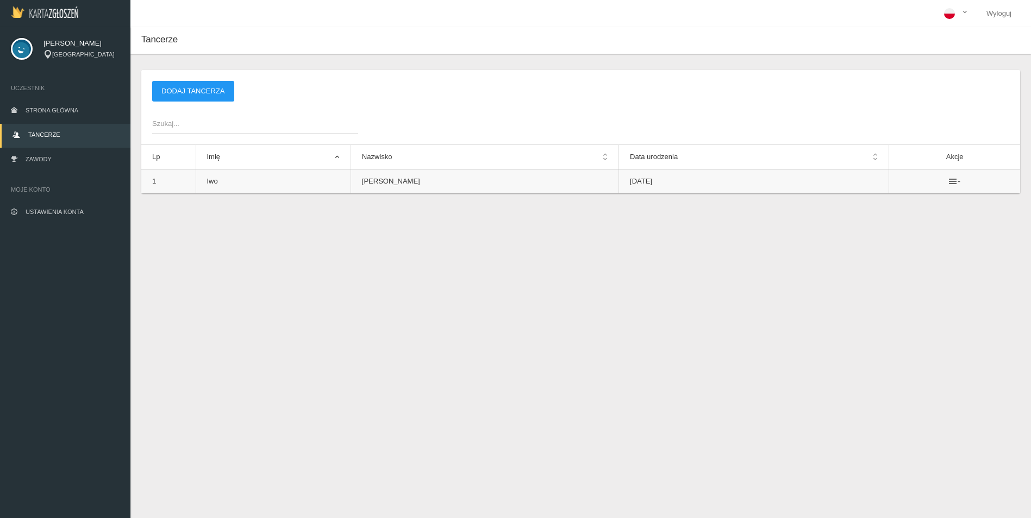
click at [954, 179] on icon at bounding box center [955, 181] width 12 height 9
click at [867, 199] on link "Usuń" at bounding box center [895, 201] width 109 height 20
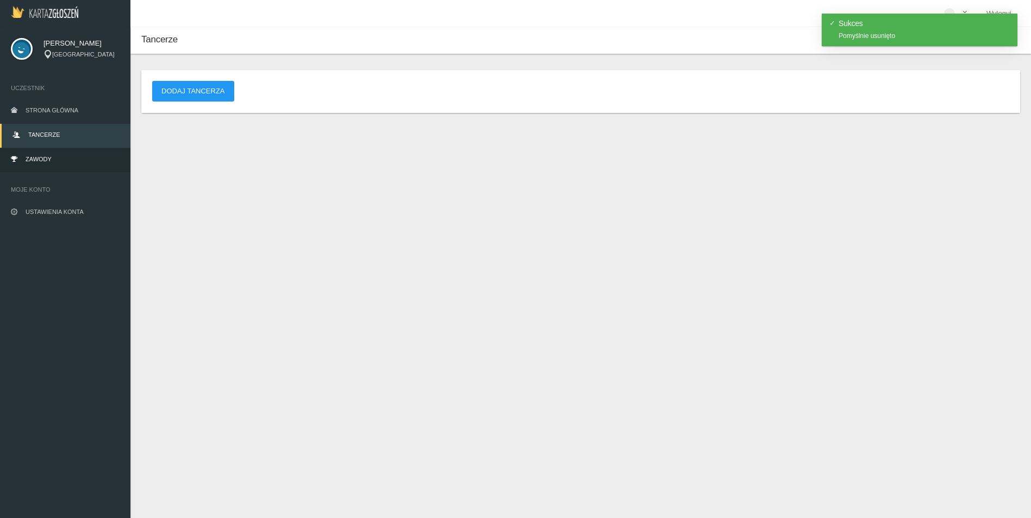
click at [65, 160] on link "Zawody" at bounding box center [65, 160] width 130 height 24
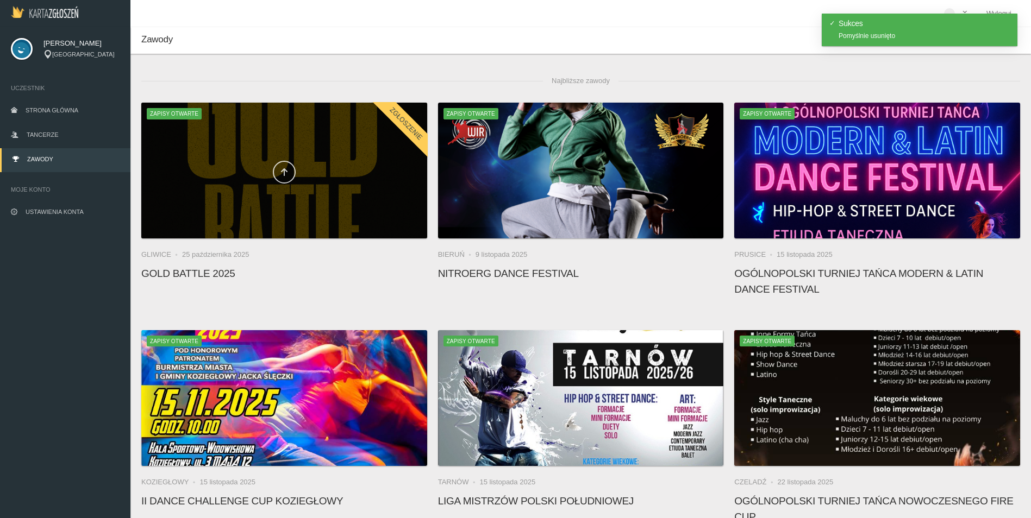
click at [292, 169] on link at bounding box center [284, 172] width 23 height 23
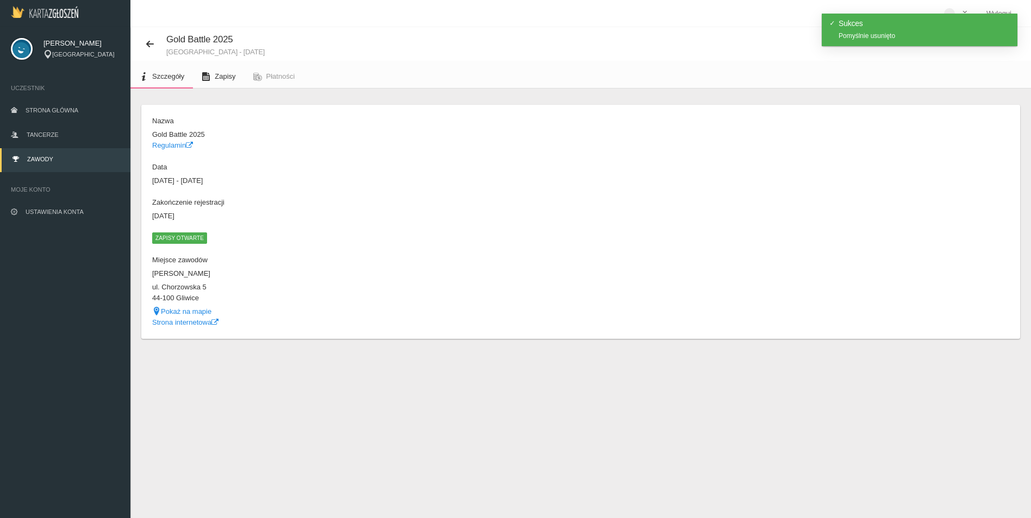
click at [212, 84] on link "Zapisy" at bounding box center [218, 77] width 51 height 24
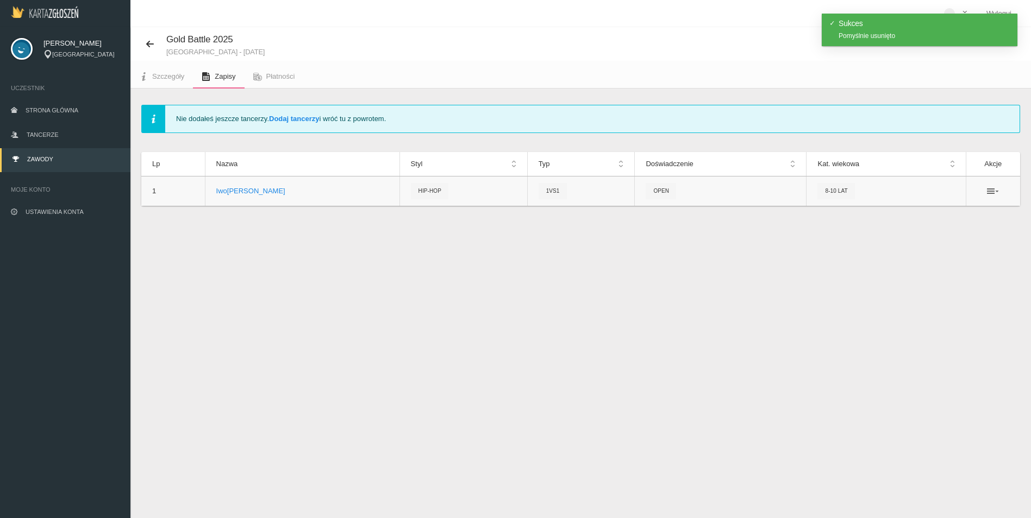
click at [989, 189] on icon at bounding box center [993, 191] width 12 height 9
click at [916, 230] on link "Usuń" at bounding box center [938, 231] width 109 height 20
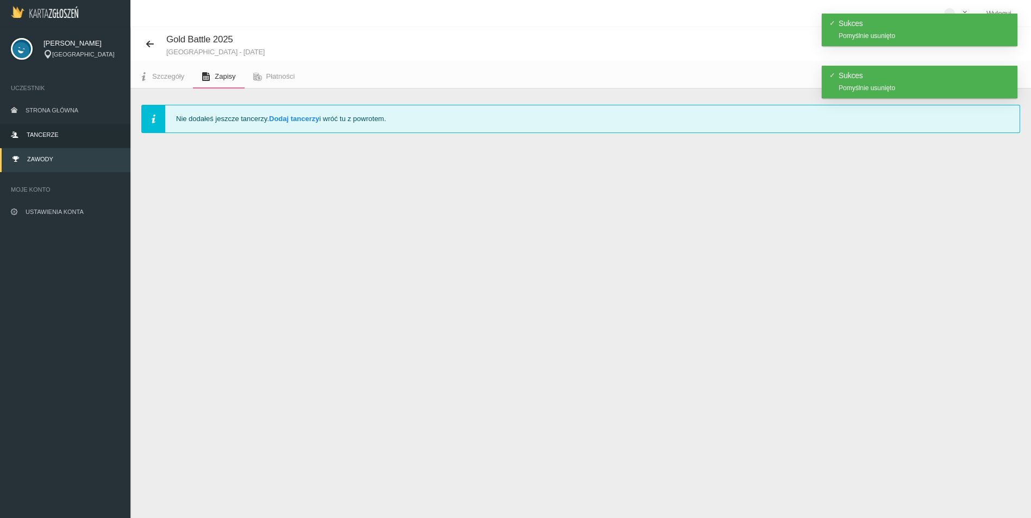
click at [40, 130] on link "Tancerze" at bounding box center [65, 136] width 130 height 24
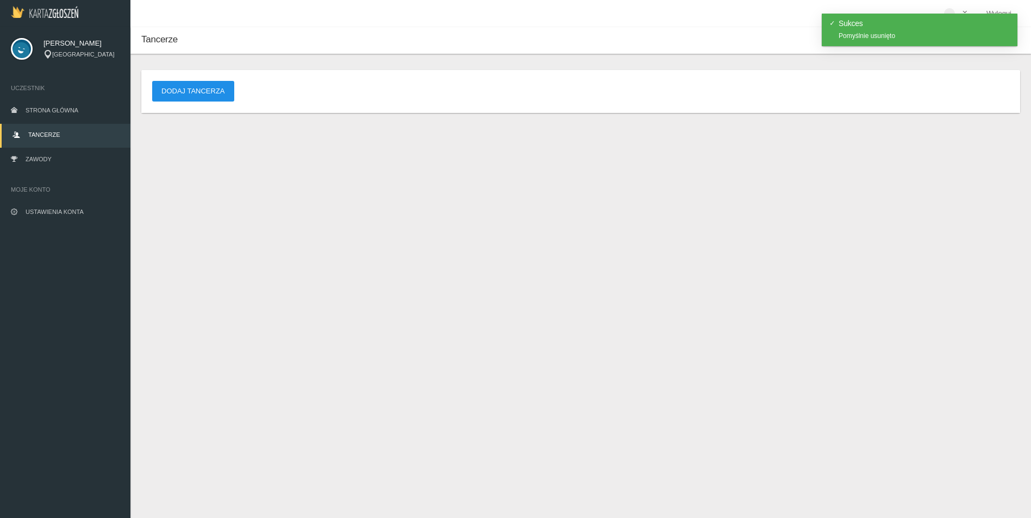
click at [176, 90] on button "Dodaj tancerza" at bounding box center [193, 91] width 82 height 21
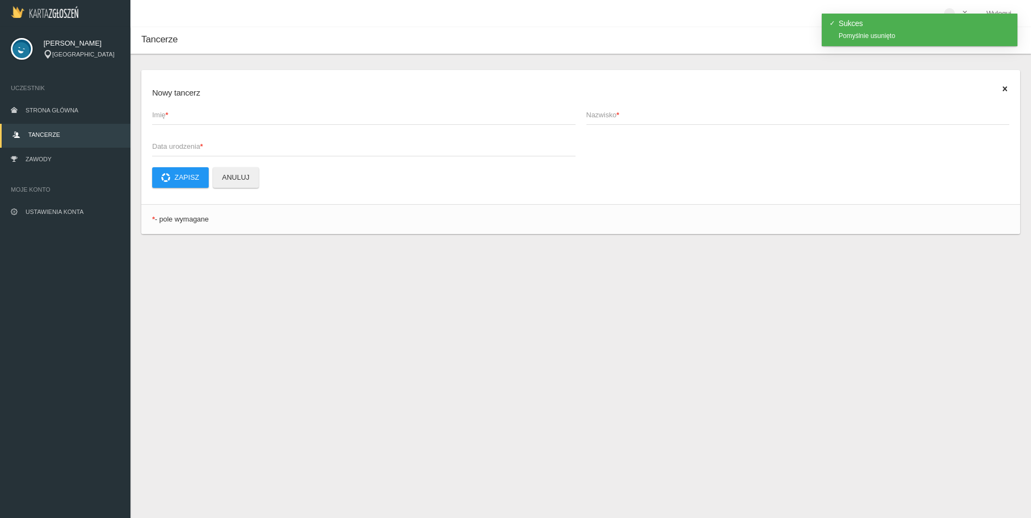
click at [197, 120] on span "Imię *" at bounding box center [358, 115] width 412 height 11
click at [197, 120] on input "Imię *" at bounding box center [363, 114] width 423 height 21
type input "Iwo"
click at [634, 111] on span "Nazwisko *" at bounding box center [792, 115] width 412 height 11
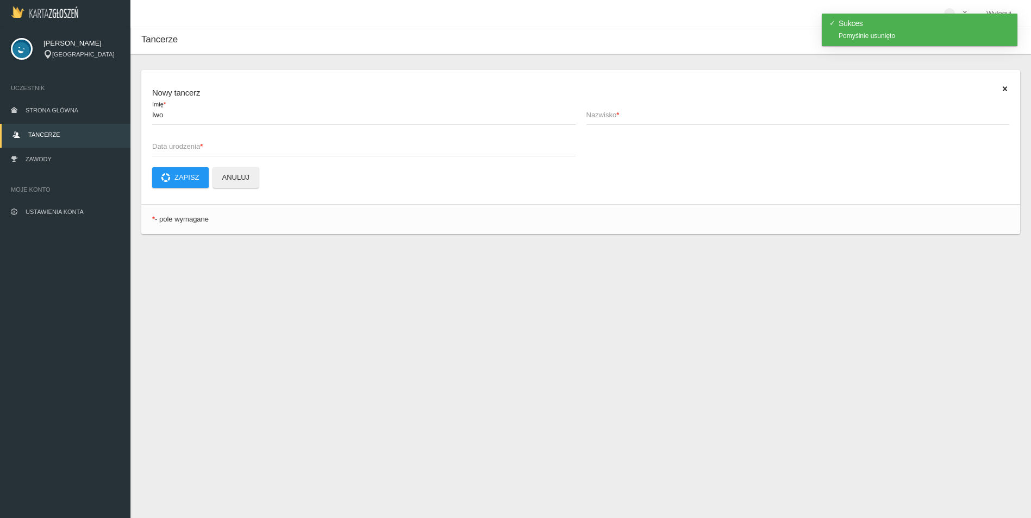
click at [634, 111] on input "Nazwisko *" at bounding box center [797, 114] width 423 height 21
type input "[PERSON_NAME]`"
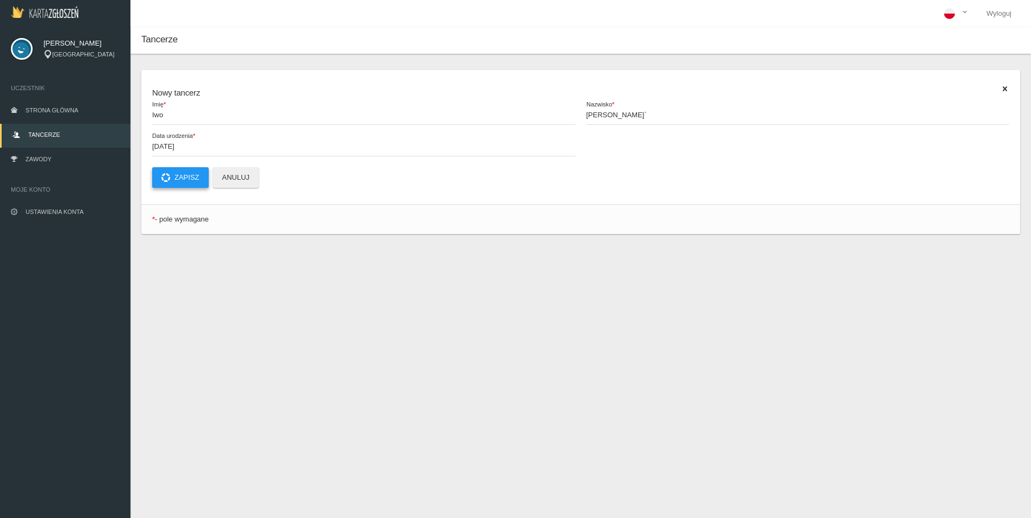
type input "[DATE]"
click at [184, 167] on button "Zapisz" at bounding box center [180, 177] width 57 height 21
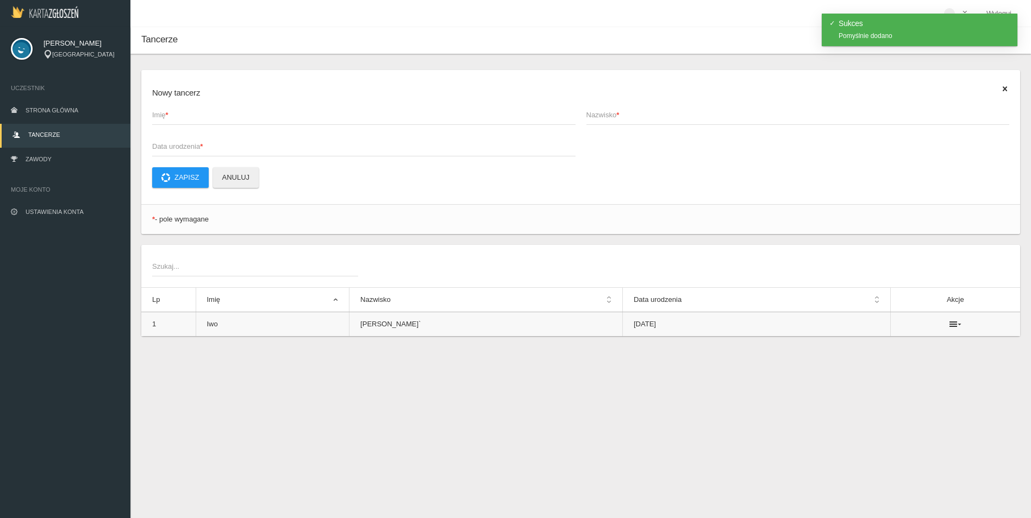
click at [938, 323] on ul at bounding box center [955, 324] width 108 height 9
click at [949, 324] on icon at bounding box center [955, 324] width 12 height 9
click at [914, 347] on link "Usuń" at bounding box center [895, 344] width 109 height 20
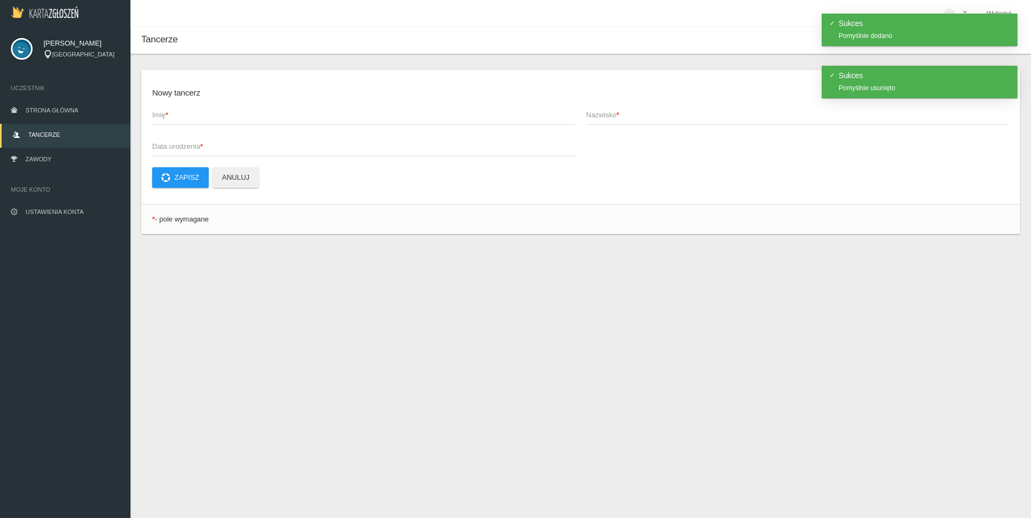
click at [183, 117] on span "Imię *" at bounding box center [358, 115] width 412 height 11
click at [183, 117] on input "Imię *" at bounding box center [363, 114] width 423 height 21
type input "Iwo"
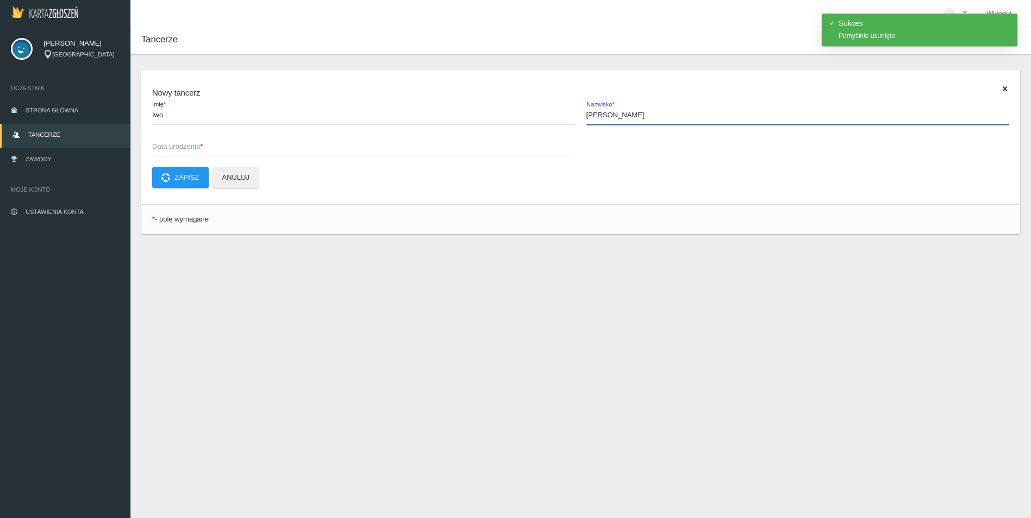
type input "[PERSON_NAME]"
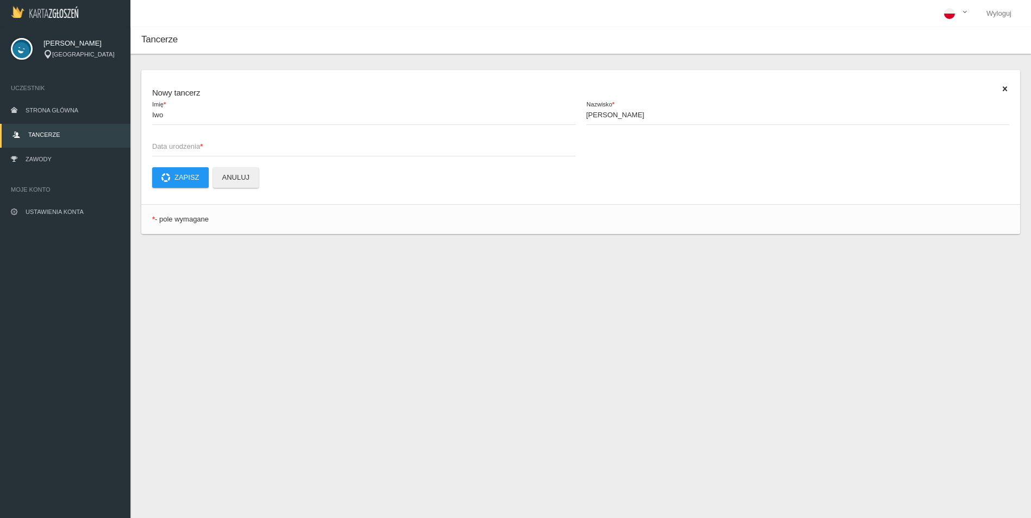
click at [172, 148] on span "Data urodzenia *" at bounding box center [358, 146] width 412 height 11
click at [172, 148] on input "Data urodzenia *" at bounding box center [363, 146] width 423 height 21
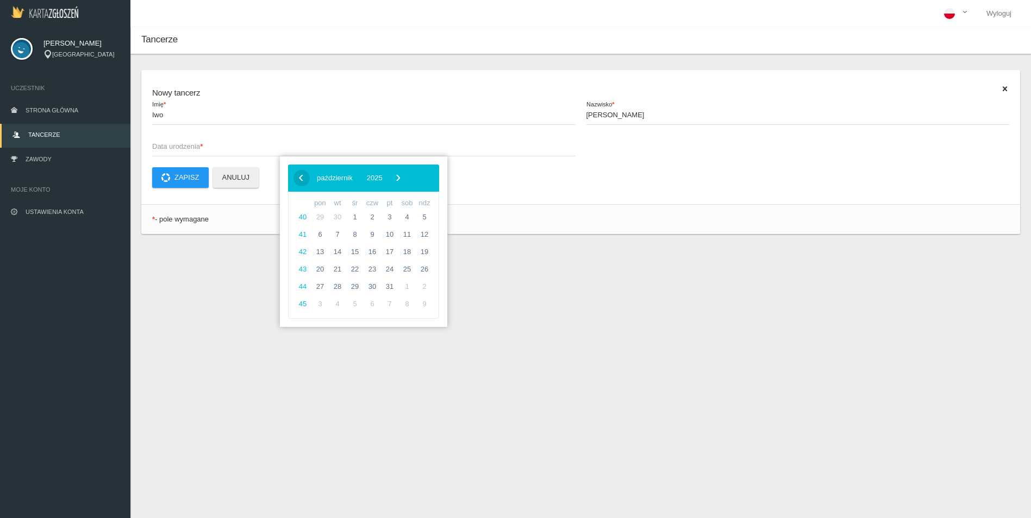
click at [308, 176] on span "‹" at bounding box center [301, 178] width 16 height 16
click at [302, 177] on span "‹" at bounding box center [301, 178] width 16 height 16
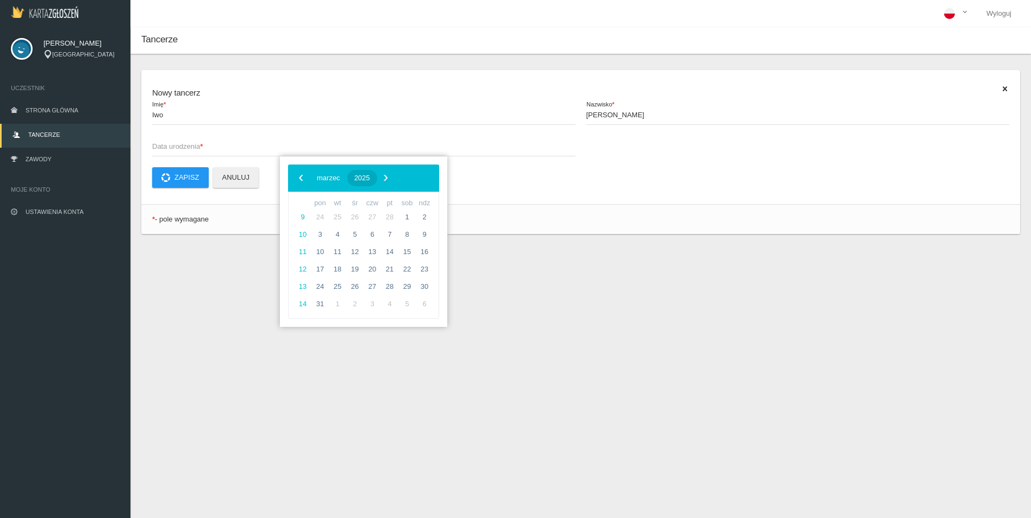
click at [377, 173] on button "2025" at bounding box center [362, 178] width 30 height 16
click at [295, 177] on span "‹" at bounding box center [301, 178] width 16 height 16
click at [349, 269] on span "2011" at bounding box center [346, 268] width 25 height 25
click at [365, 297] on span "listopad" at bounding box center [368, 296] width 40 height 17
click at [336, 251] on span "15" at bounding box center [337, 251] width 17 height 17
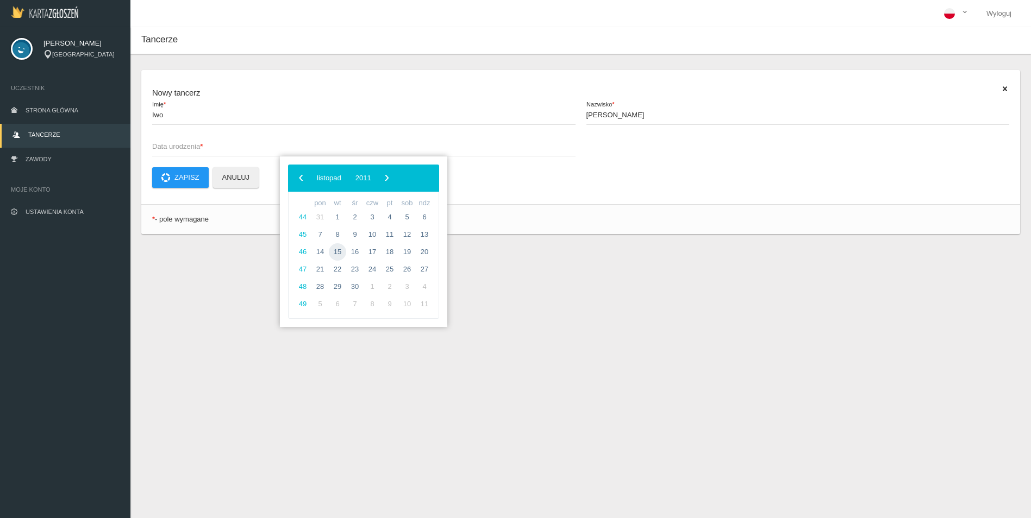
type input "[DATE]"
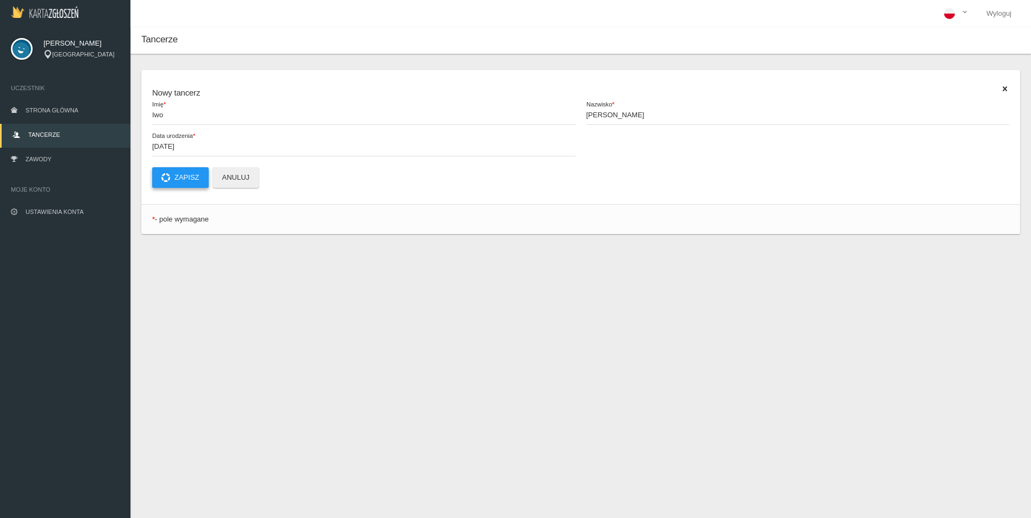
click at [184, 177] on button "Zapisz" at bounding box center [180, 177] width 57 height 21
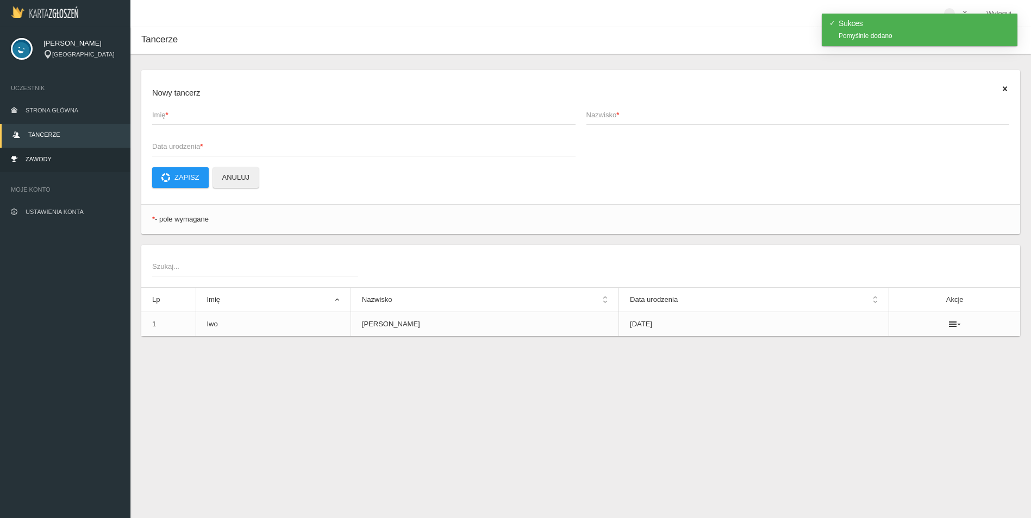
click at [65, 164] on link "Zawody" at bounding box center [65, 160] width 130 height 24
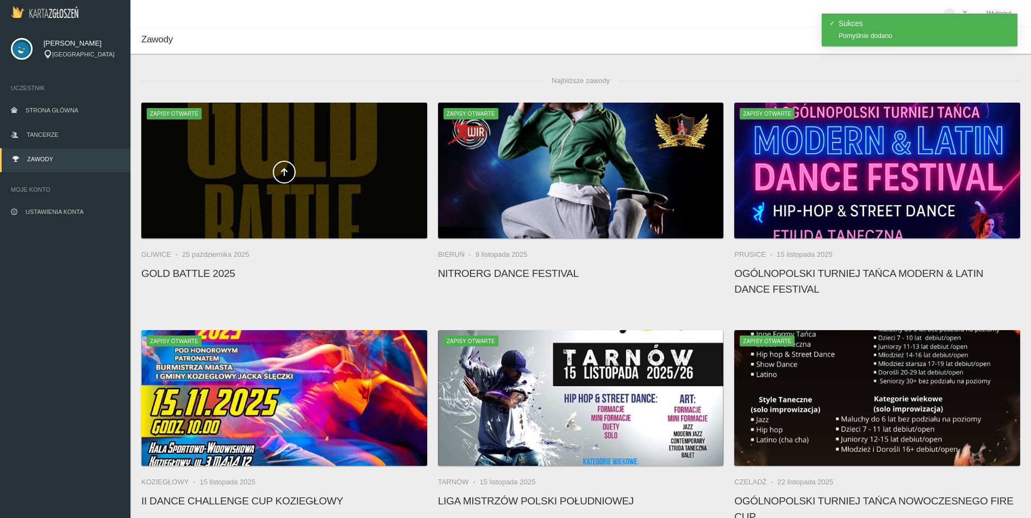
click at [229, 187] on div at bounding box center [284, 171] width 286 height 136
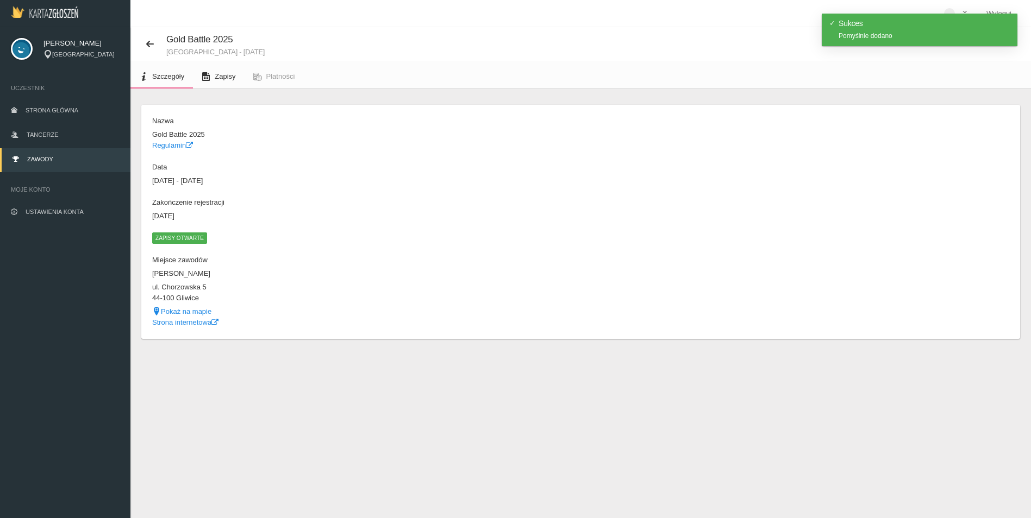
click at [213, 80] on link "Zapisy" at bounding box center [218, 77] width 51 height 24
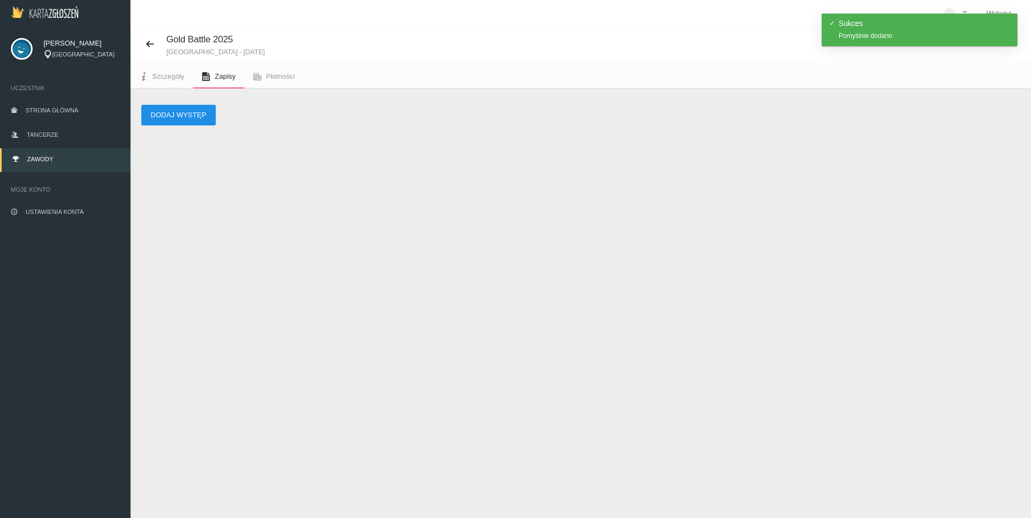
click at [189, 116] on button "Dodaj występ" at bounding box center [178, 115] width 74 height 21
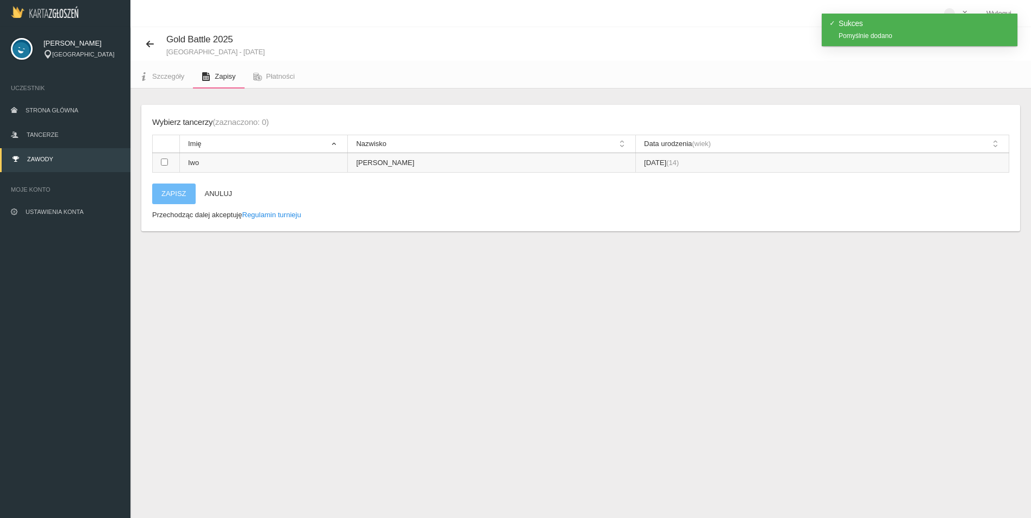
click at [165, 164] on input "checkbox" at bounding box center [164, 162] width 7 height 7
checkbox input "true"
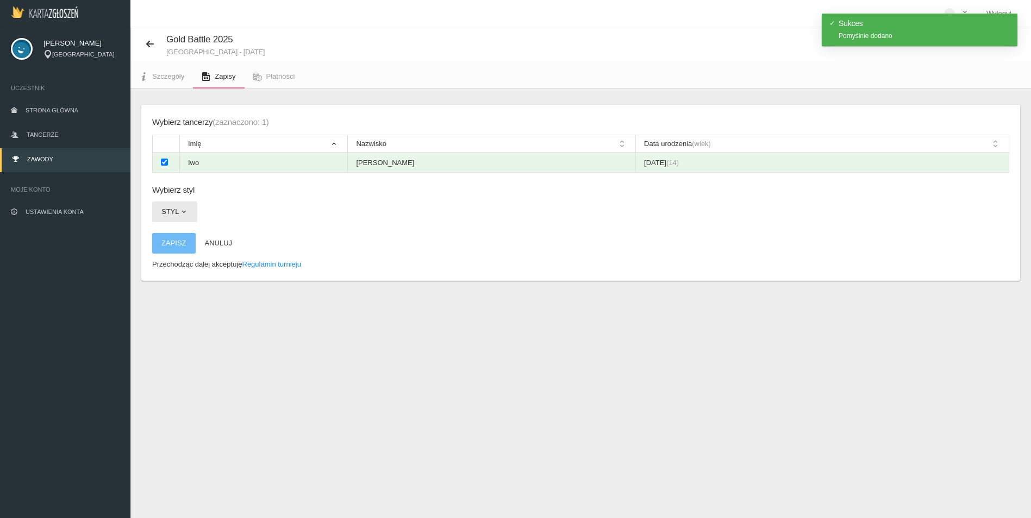
click at [176, 214] on button "Styl" at bounding box center [174, 212] width 45 height 21
click at [174, 277] on link "Hip-hop" at bounding box center [201, 278] width 98 height 20
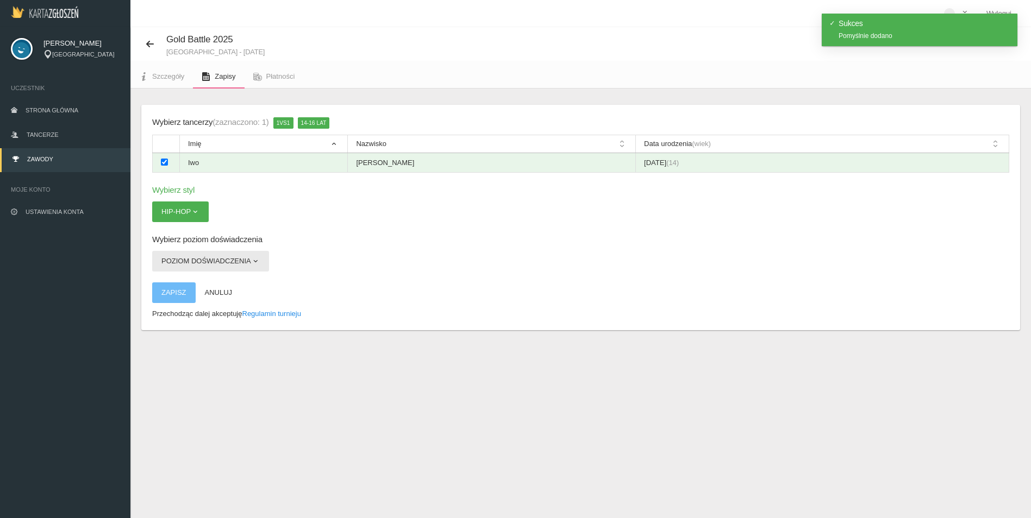
click at [196, 260] on button "Poziom doświadczenia" at bounding box center [210, 261] width 117 height 21
click at [167, 308] on link "Open" at bounding box center [201, 307] width 98 height 20
click at [174, 289] on button "Zapisz" at bounding box center [173, 293] width 43 height 21
